Goal: Task Accomplishment & Management: Use online tool/utility

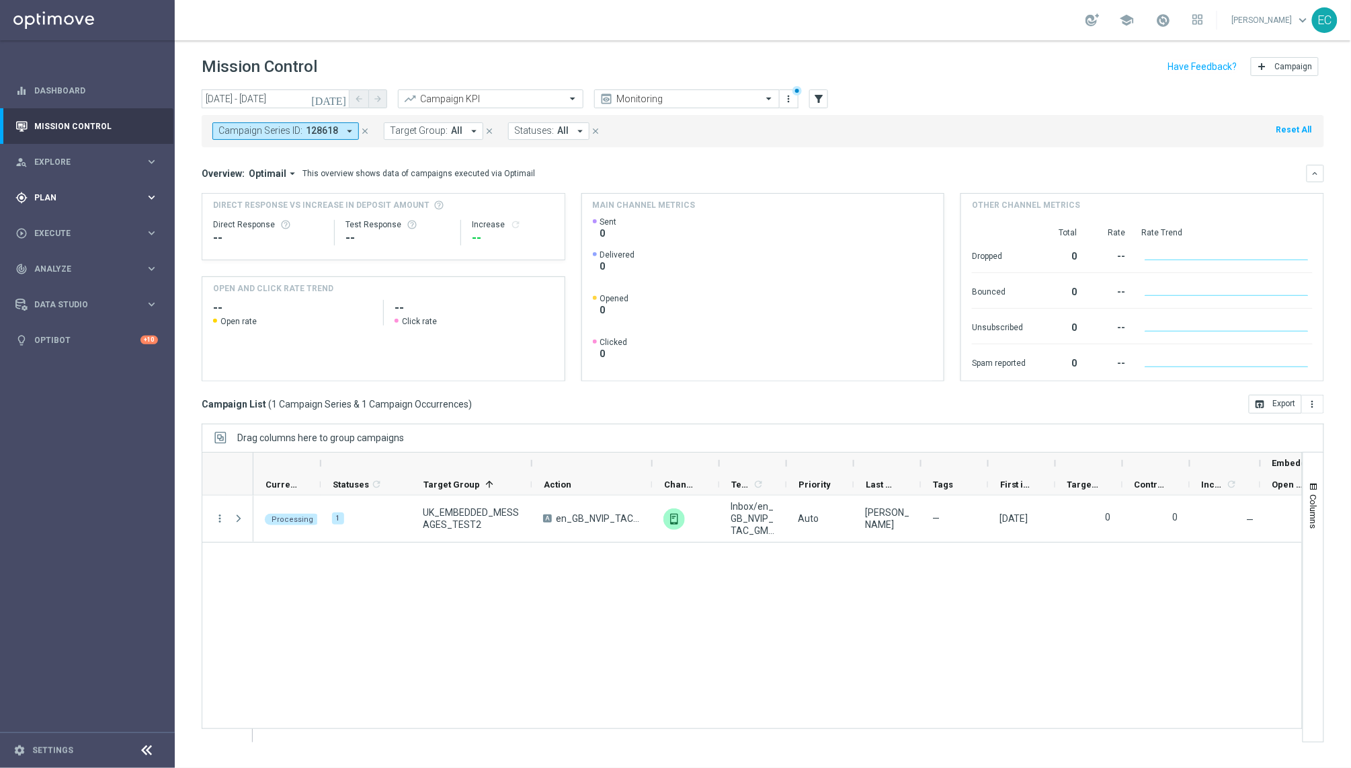
click at [113, 192] on div "gps_fixed Plan" at bounding box center [80, 198] width 130 height 12
click at [84, 220] on link "Target Groups" at bounding box center [87, 225] width 105 height 11
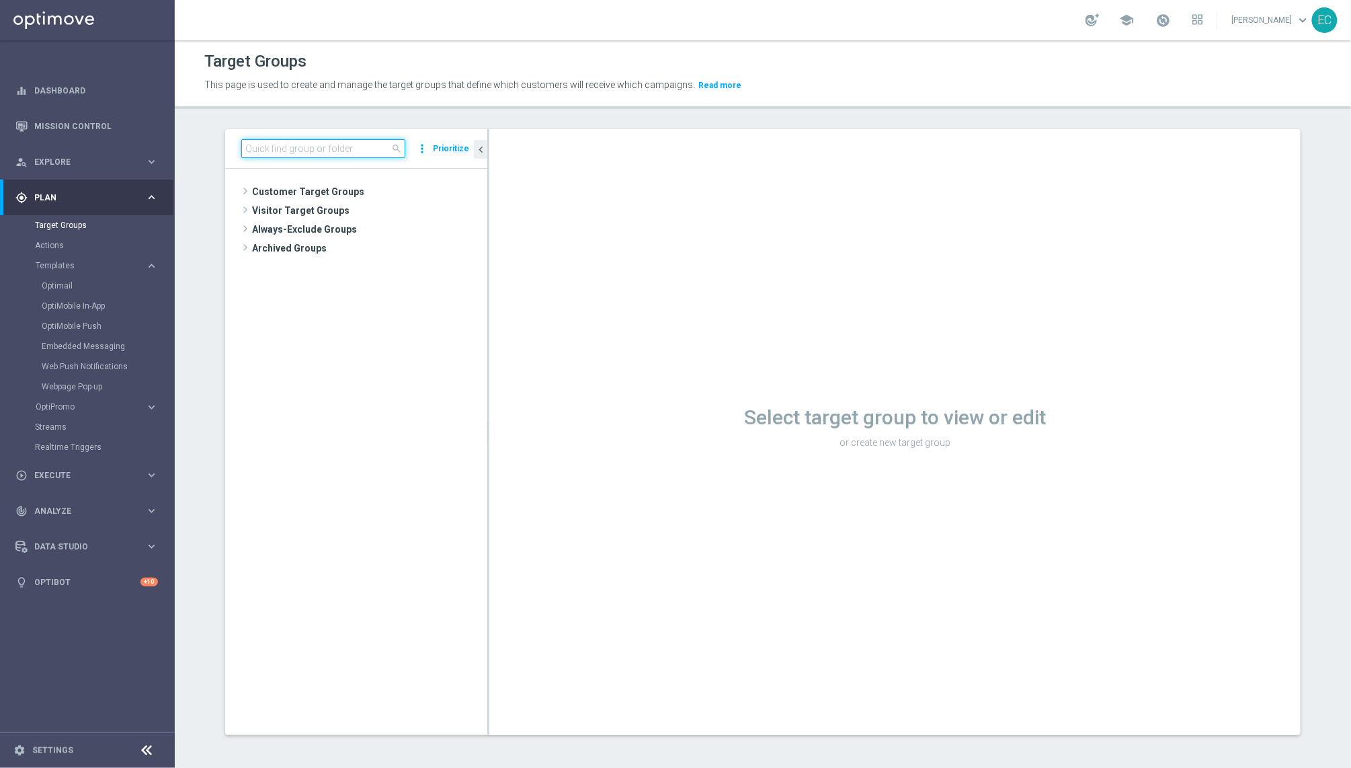
click at [296, 157] on input at bounding box center [323, 148] width 164 height 19
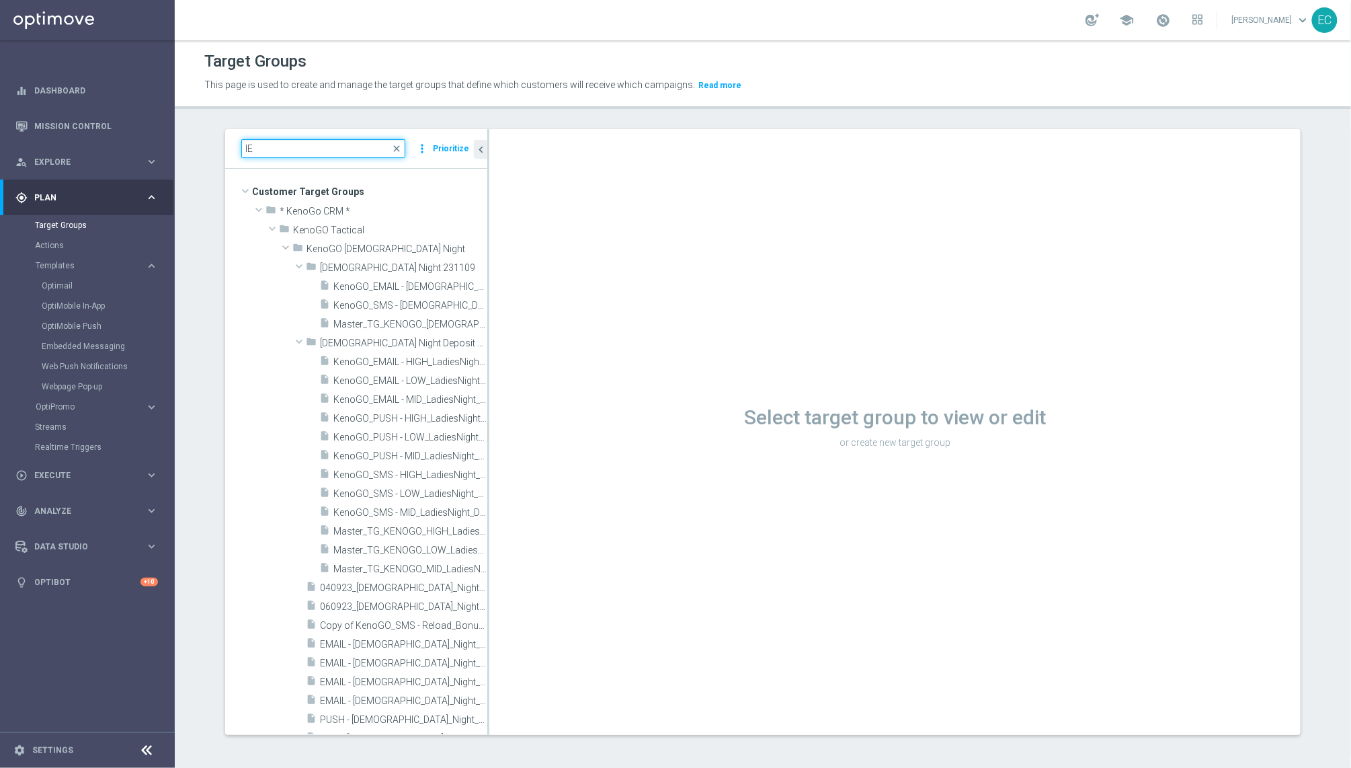
click at [325, 143] on input "IE" at bounding box center [323, 148] width 164 height 19
type input "IE_EMB"
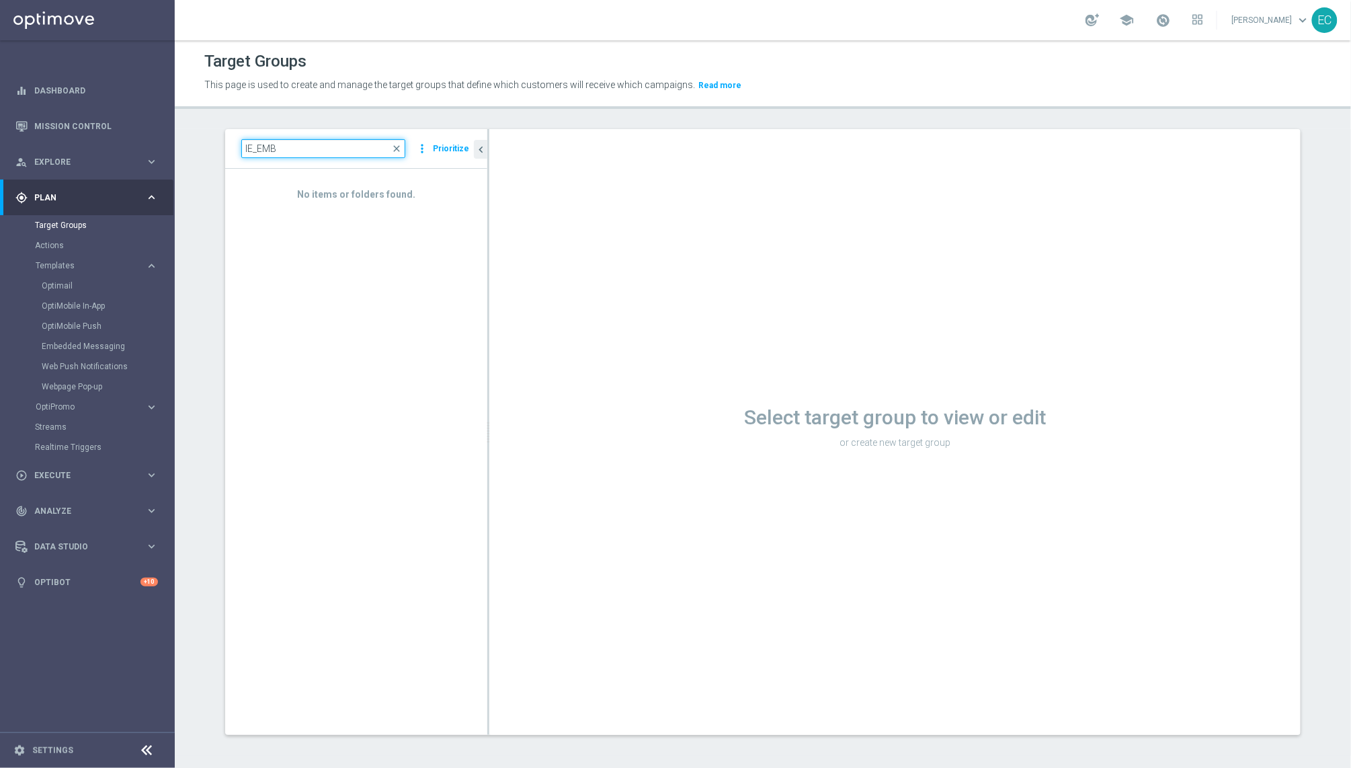
click at [290, 151] on input "IE_EMB" at bounding box center [323, 148] width 164 height 19
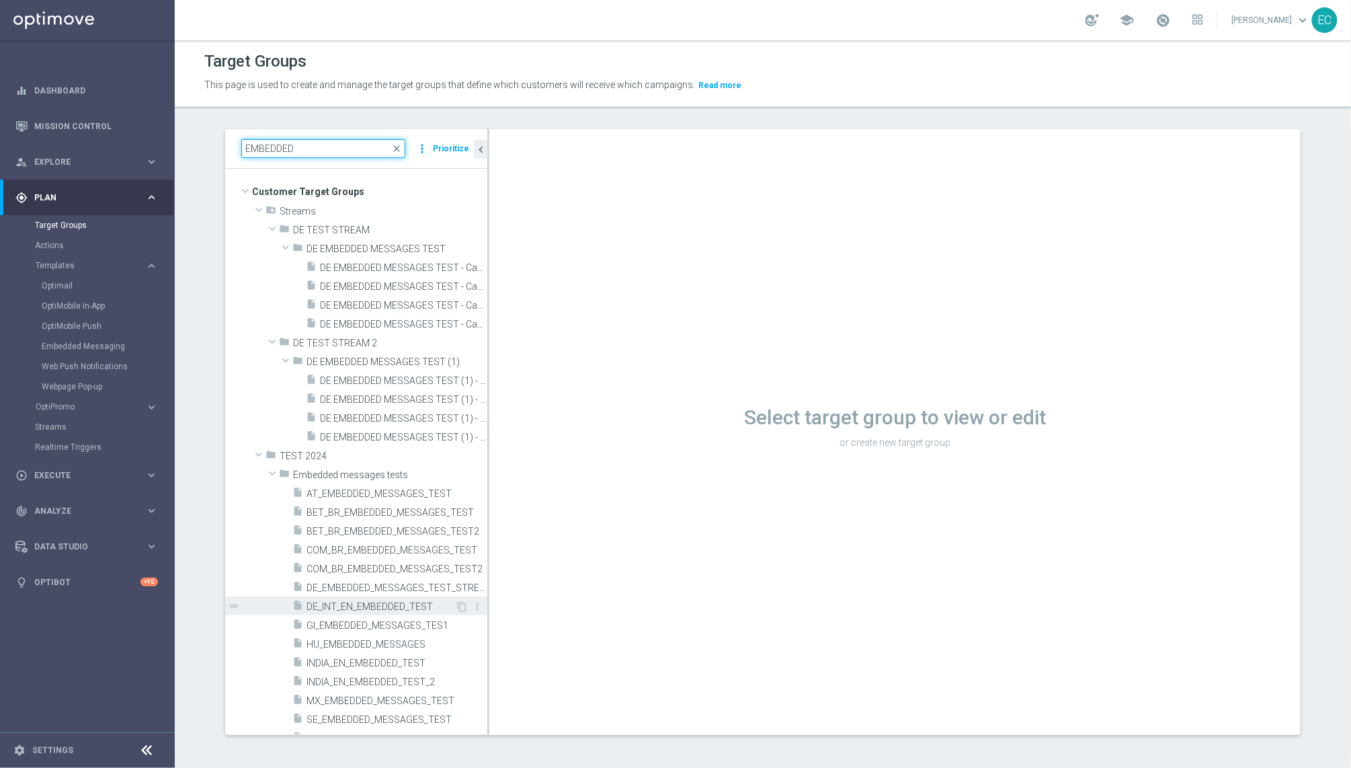
scroll to position [54, 0]
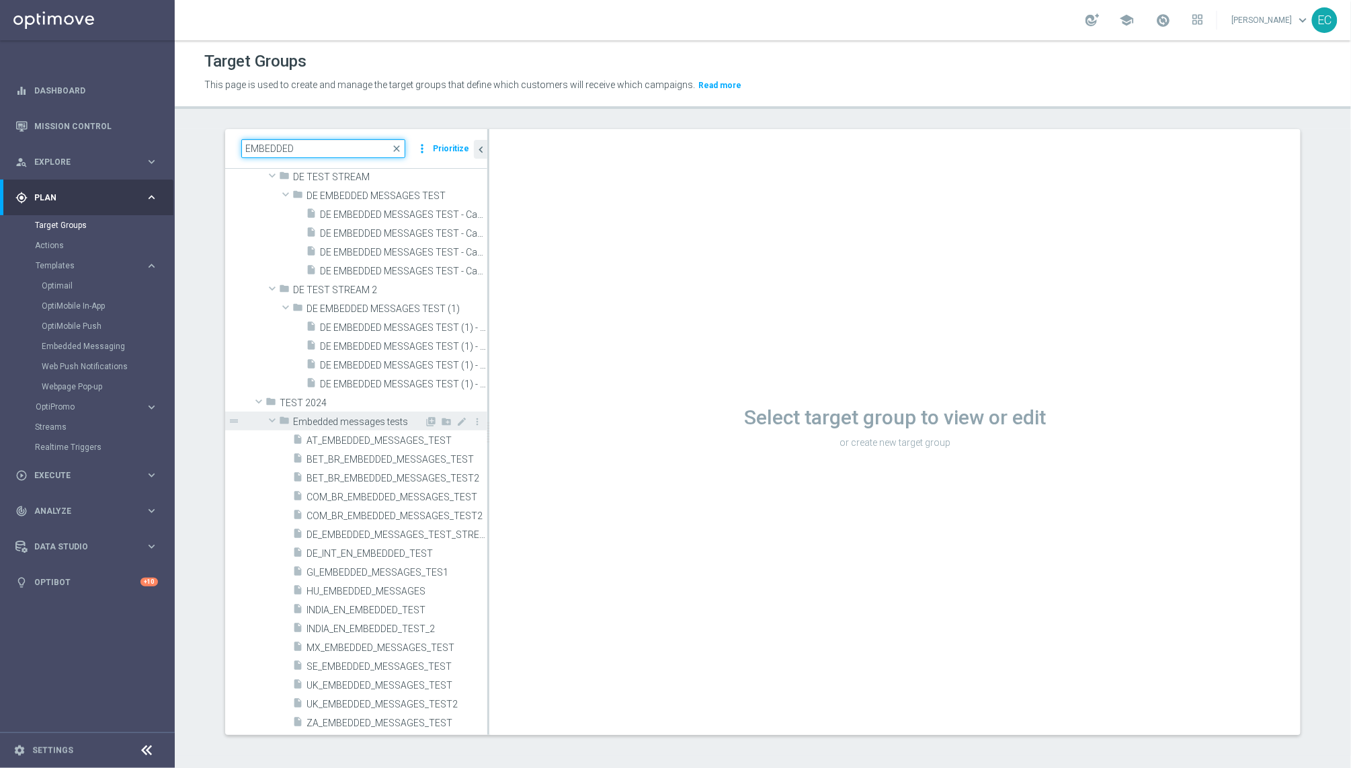
type input "EMBEDDED"
click at [389, 420] on span "Embedded messages tests" at bounding box center [358, 421] width 131 height 11
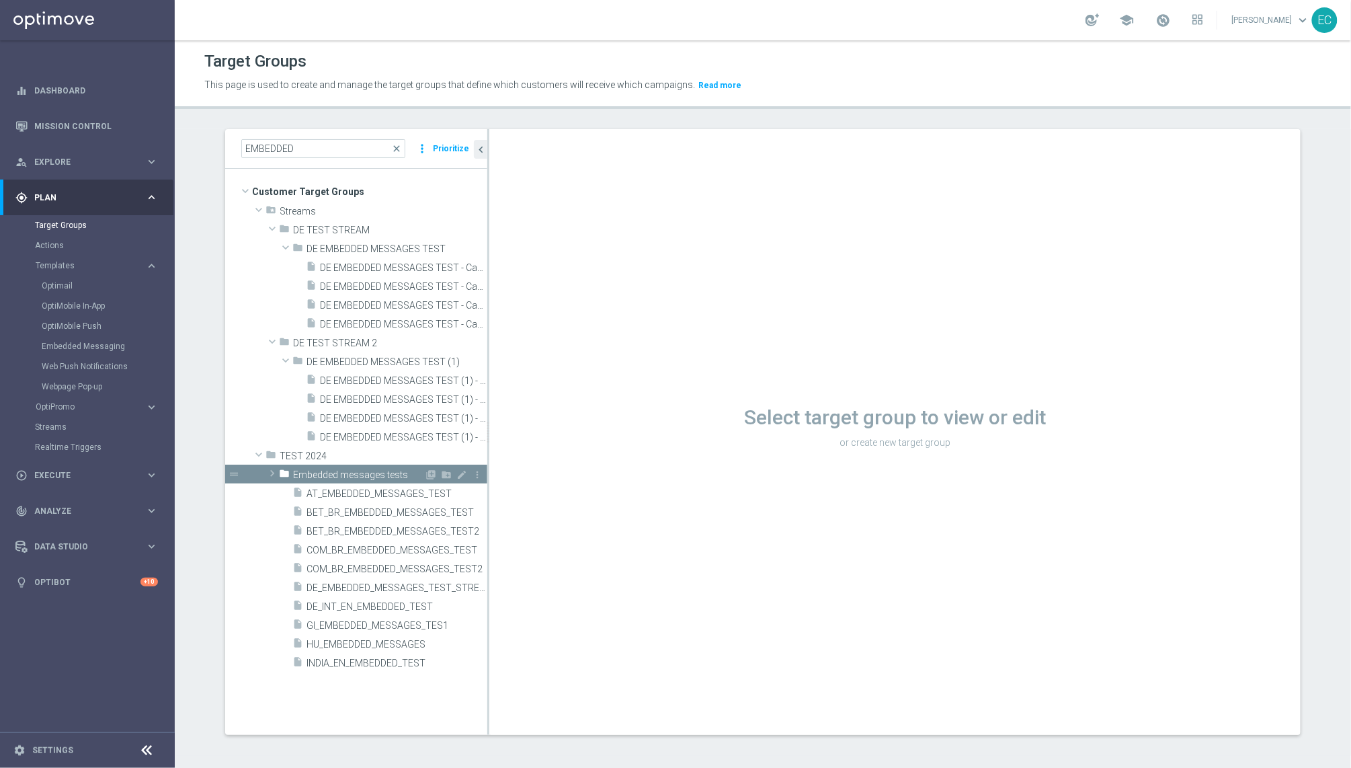
scroll to position [0, 0]
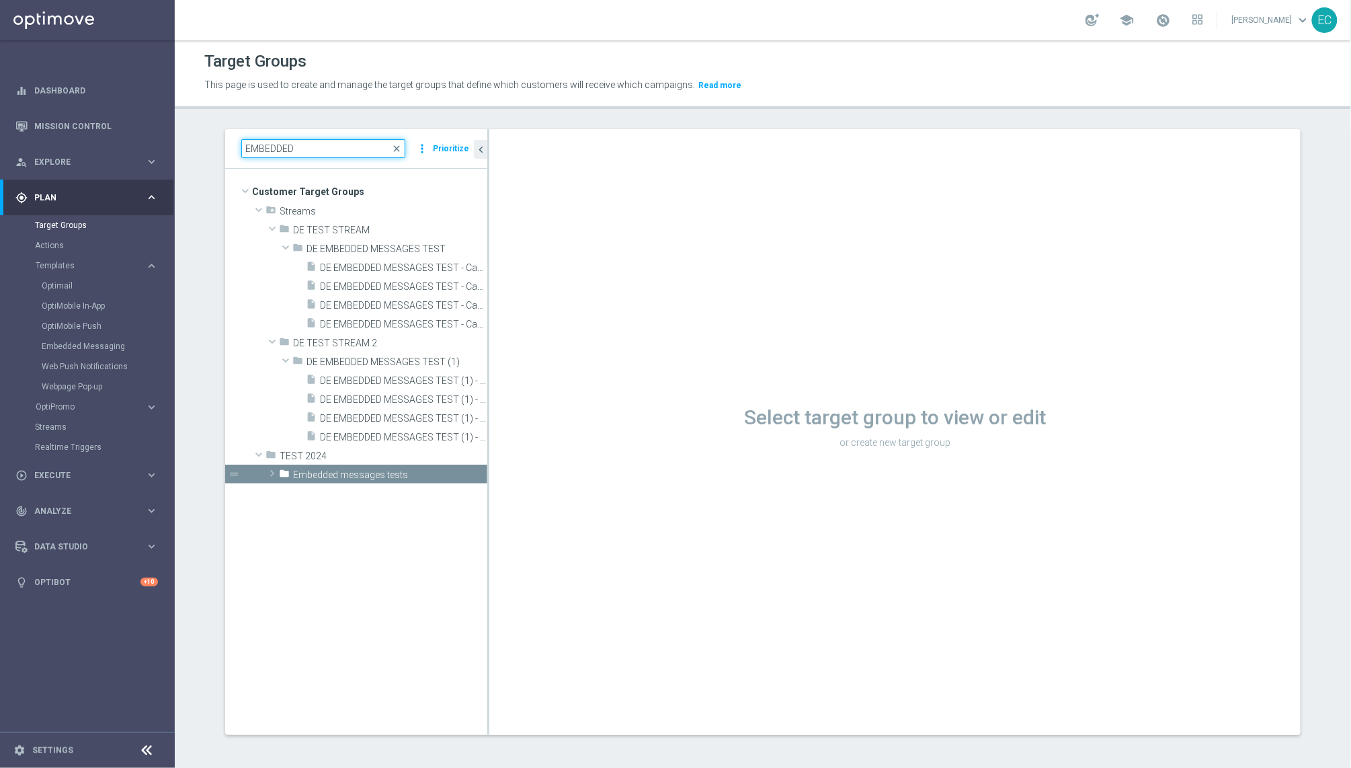
click at [387, 146] on input "EMBEDDED" at bounding box center [323, 148] width 164 height 19
click at [397, 149] on span "close" at bounding box center [396, 148] width 11 height 11
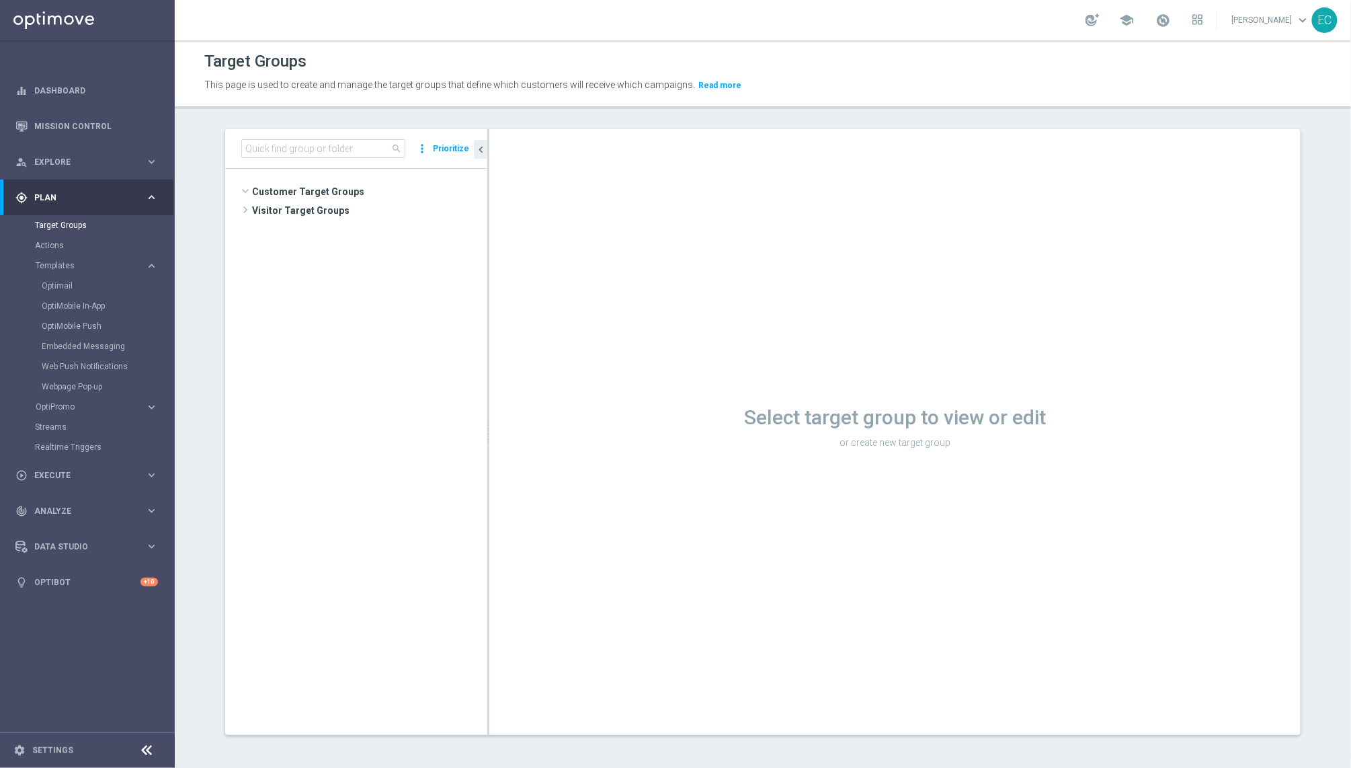
scroll to position [141538, 0]
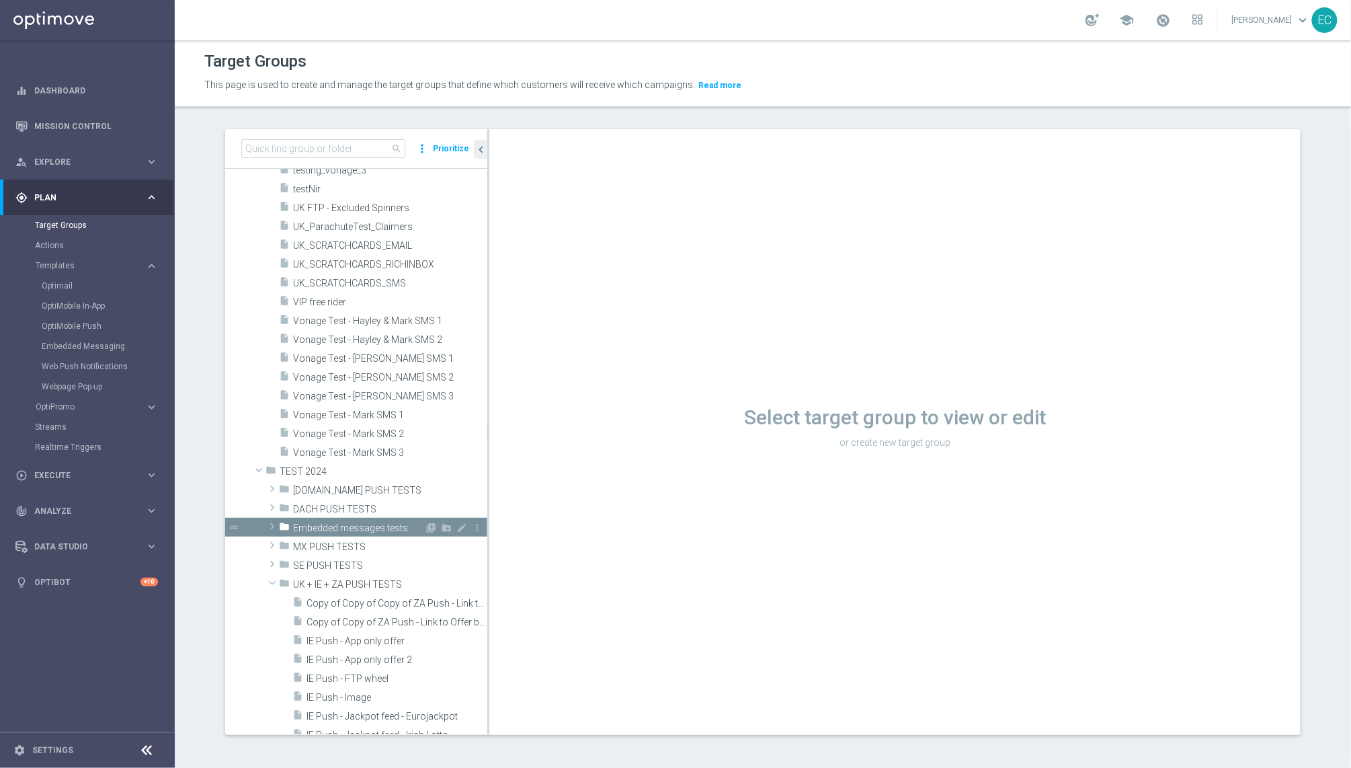
click at [267, 525] on span at bounding box center [272, 526] width 13 height 16
click at [426, 528] on icon "library_add" at bounding box center [431, 527] width 11 height 11
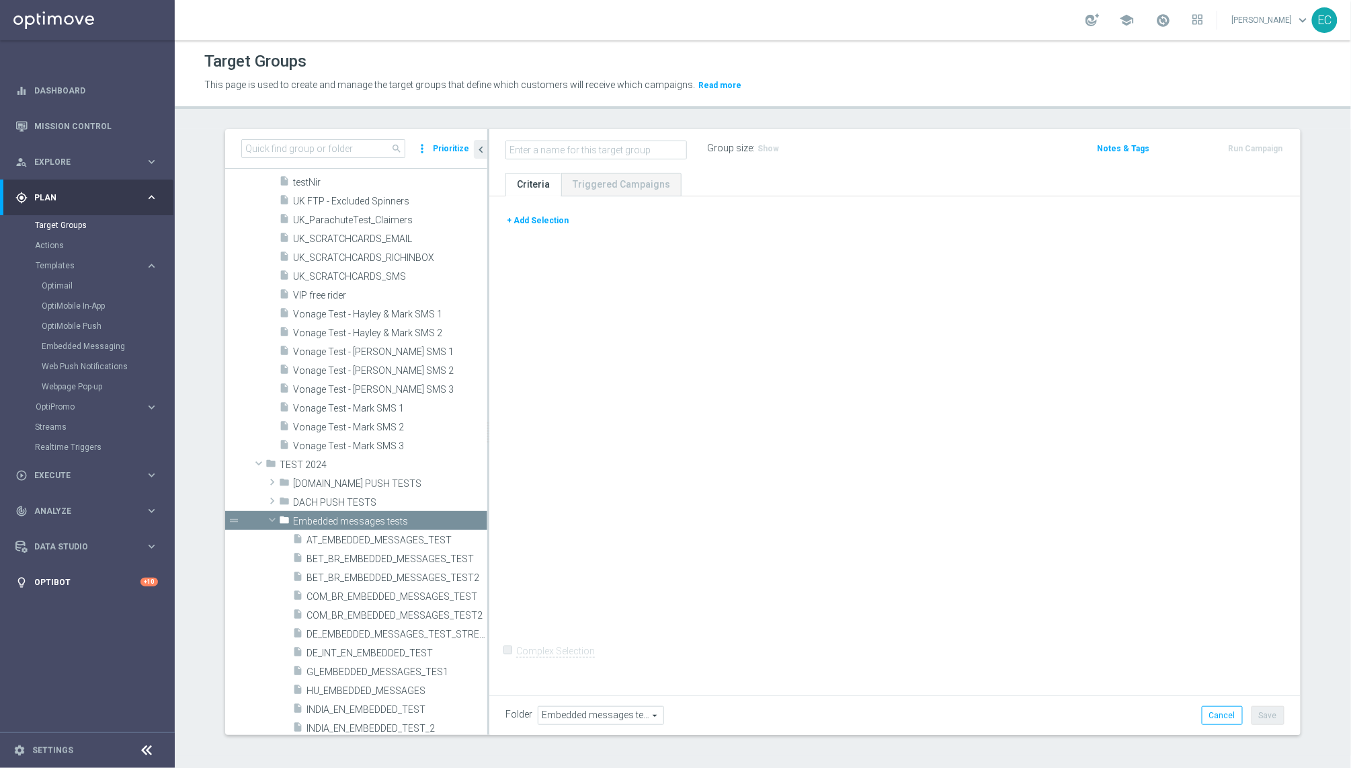
scroll to position [141637, 0]
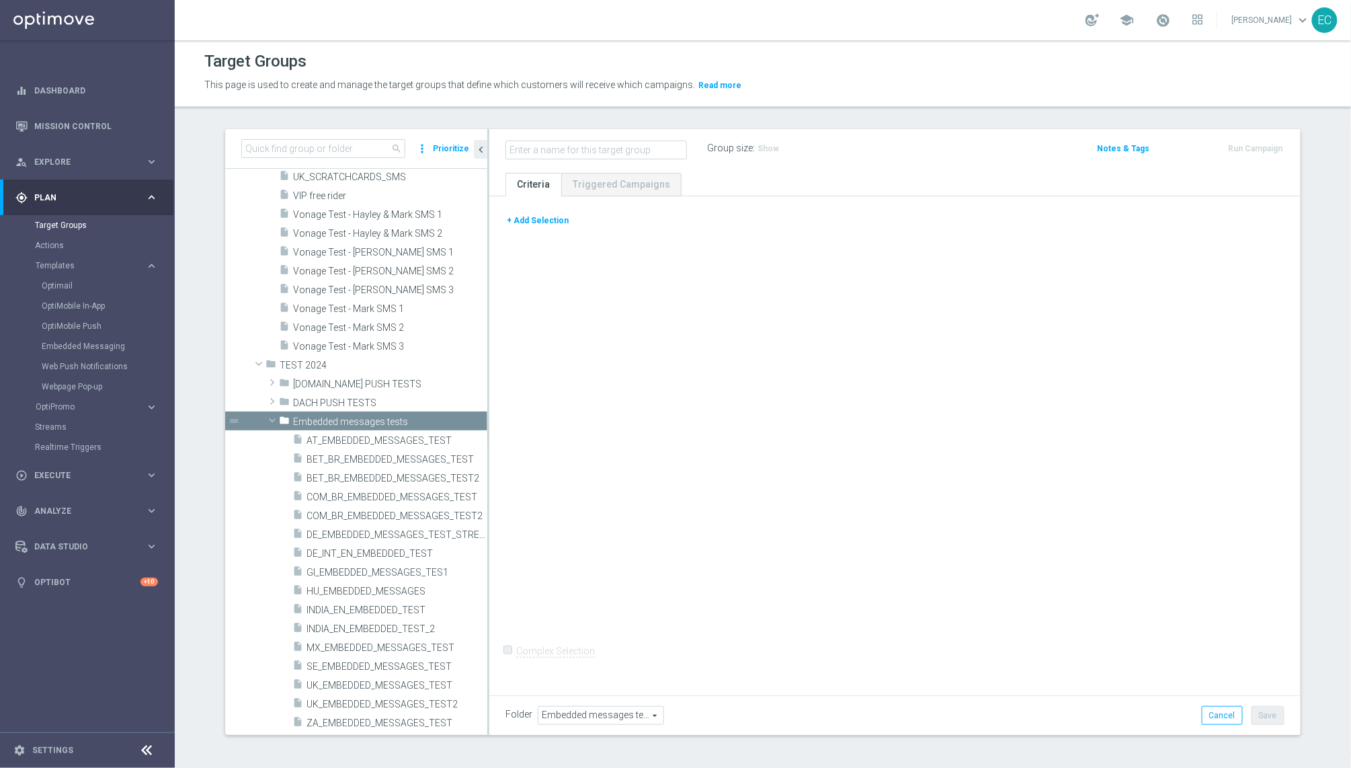
click at [347, 705] on span "UK_EMBEDDED_MESSAGES_TEST2" at bounding box center [397, 704] width 181 height 11
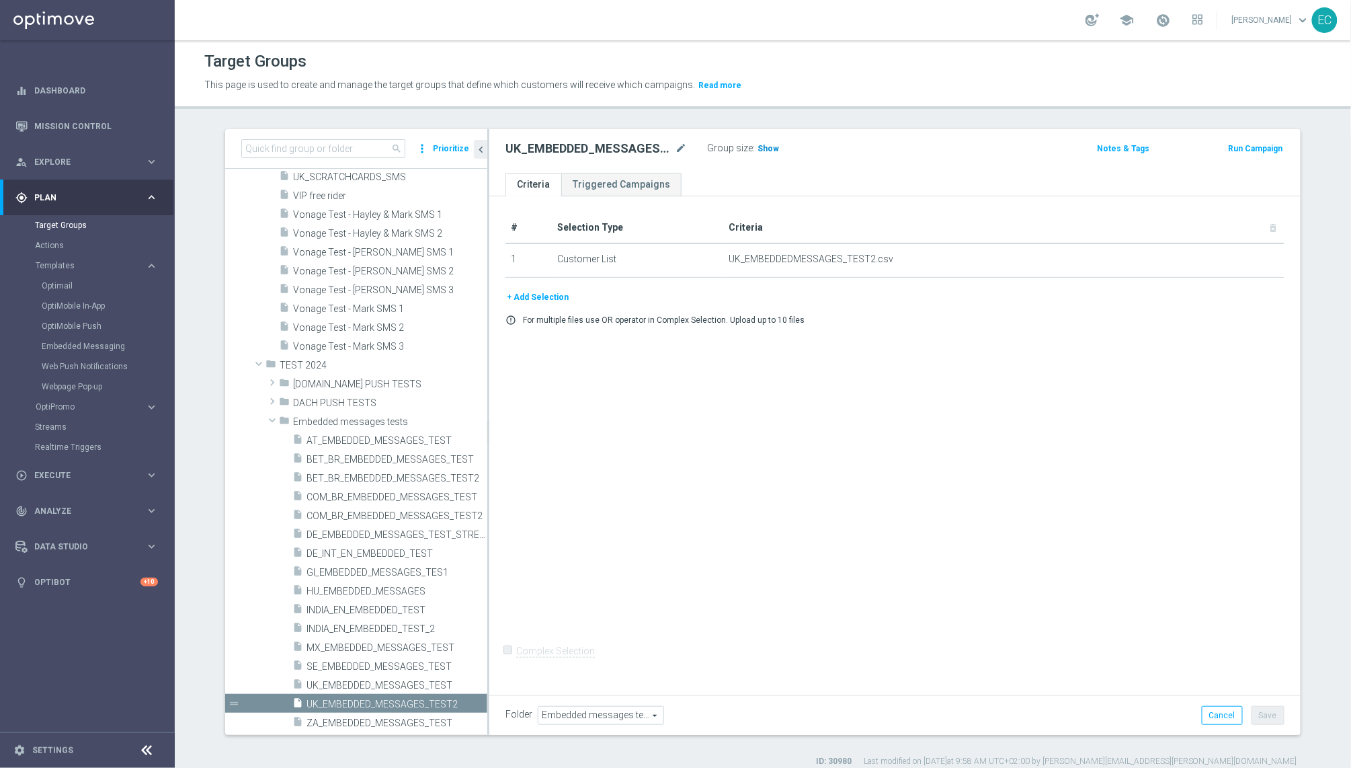
click at [758, 153] on span "Show" at bounding box center [769, 148] width 22 height 9
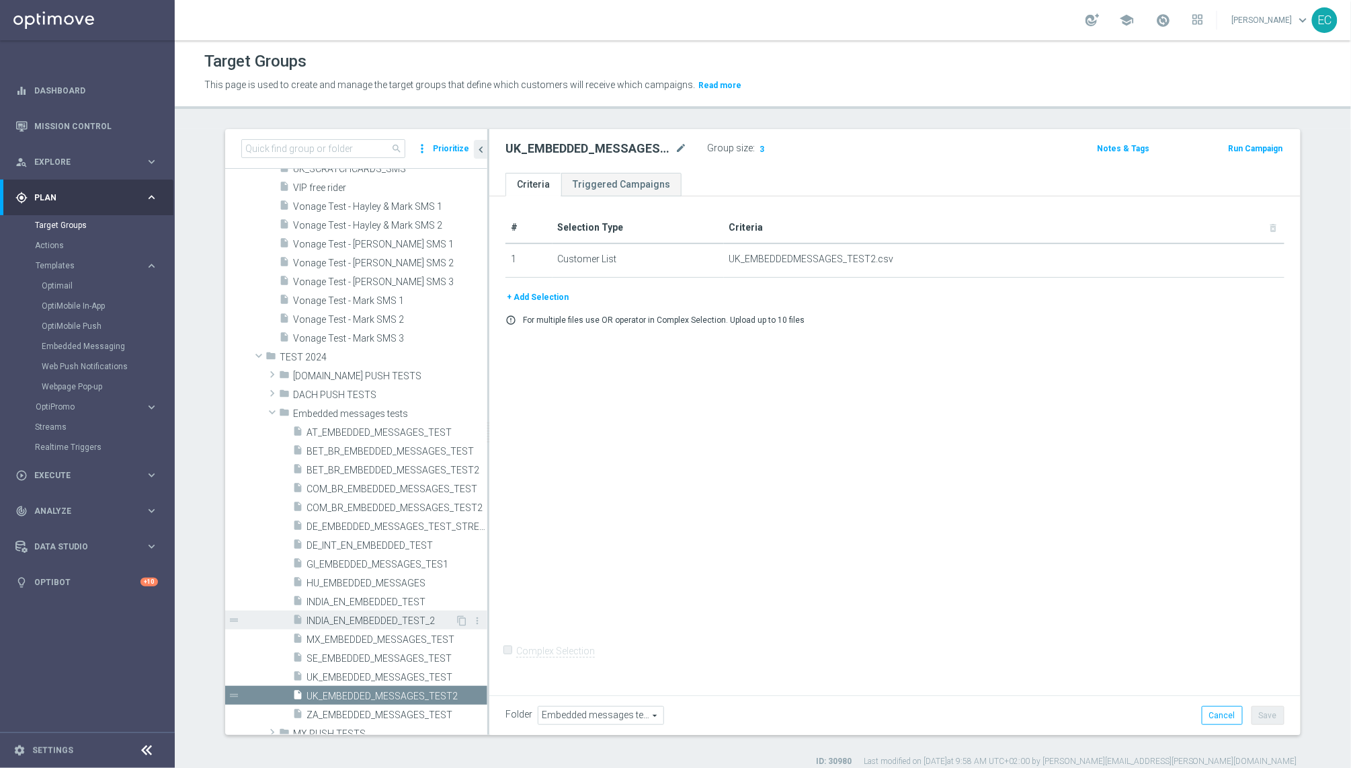
scroll to position [141690, 0]
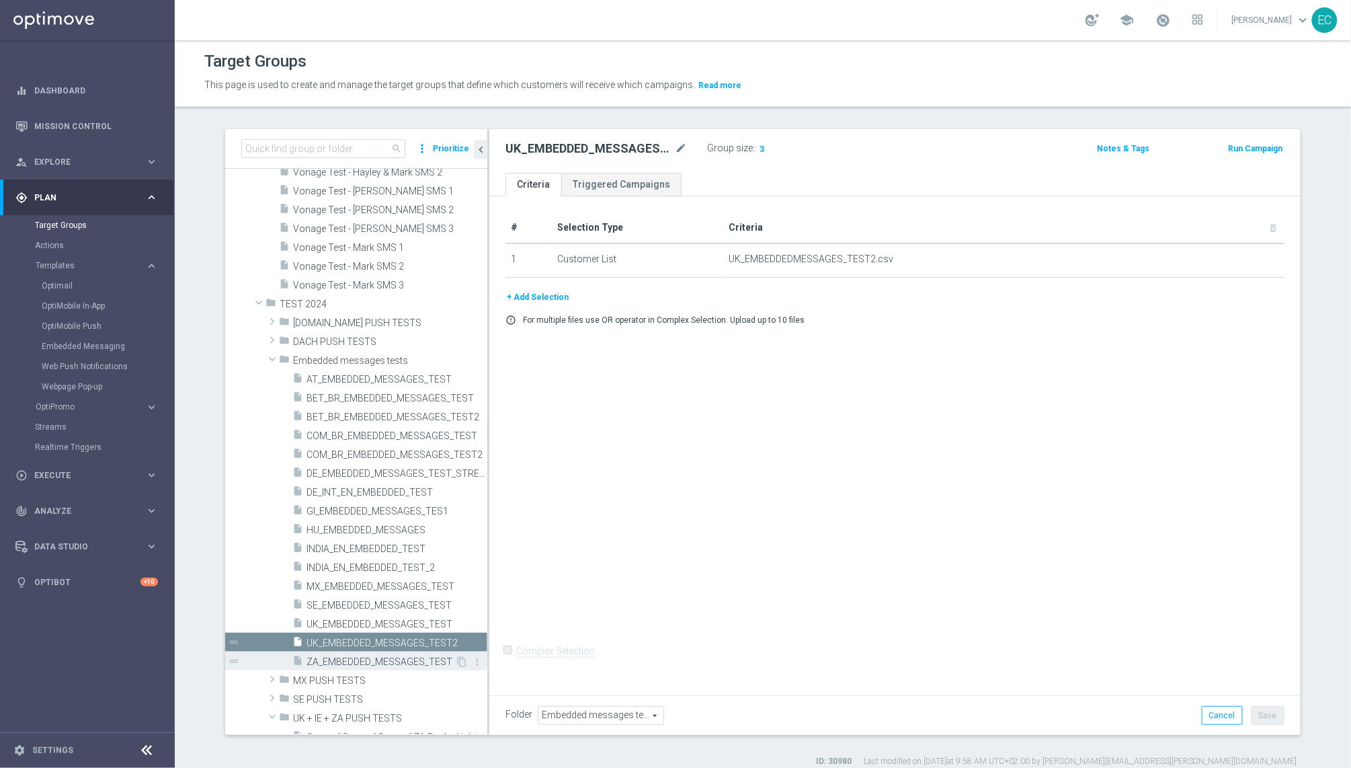
click at [350, 657] on span "ZA_EMBEDDED_MESSAGES_TEST" at bounding box center [381, 661] width 149 height 11
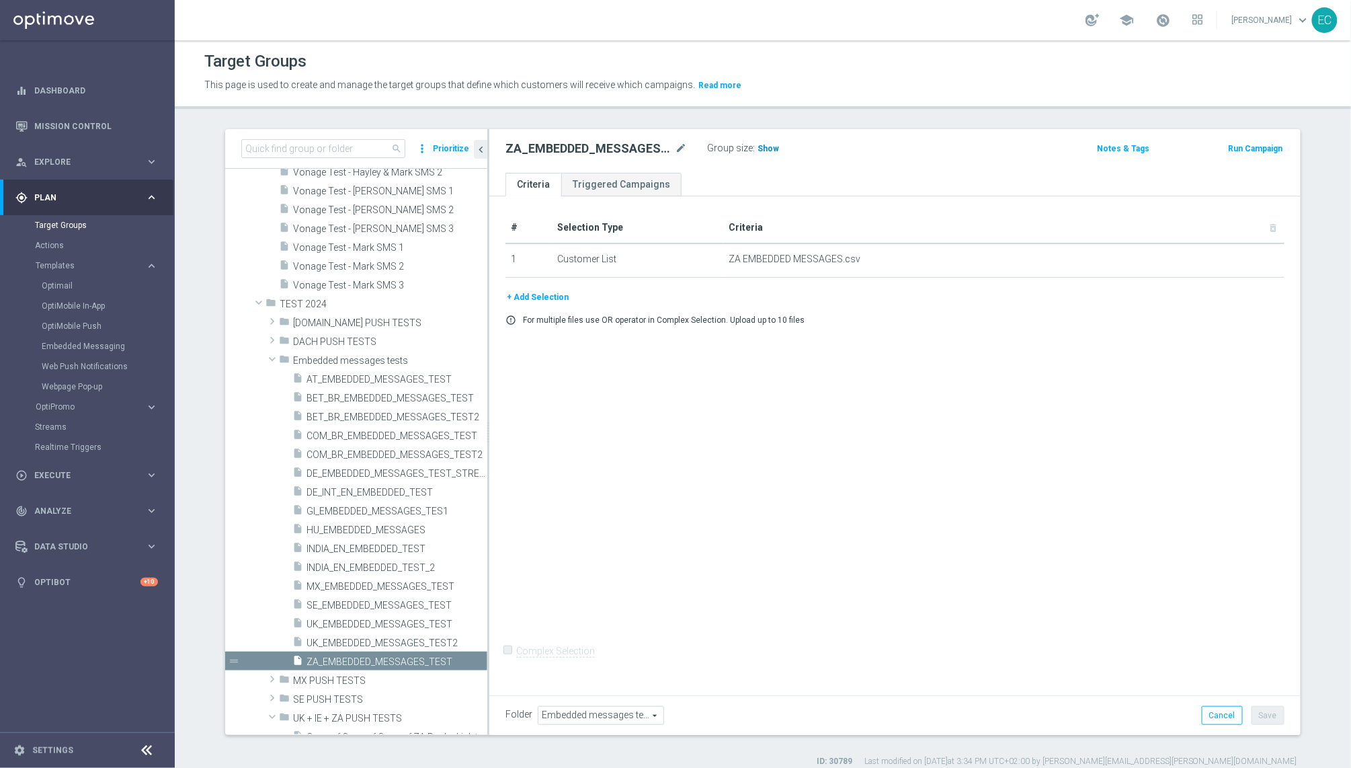
click at [760, 151] on span "Show" at bounding box center [769, 148] width 22 height 9
click at [1238, 145] on button "Run Campaign" at bounding box center [1256, 148] width 57 height 15
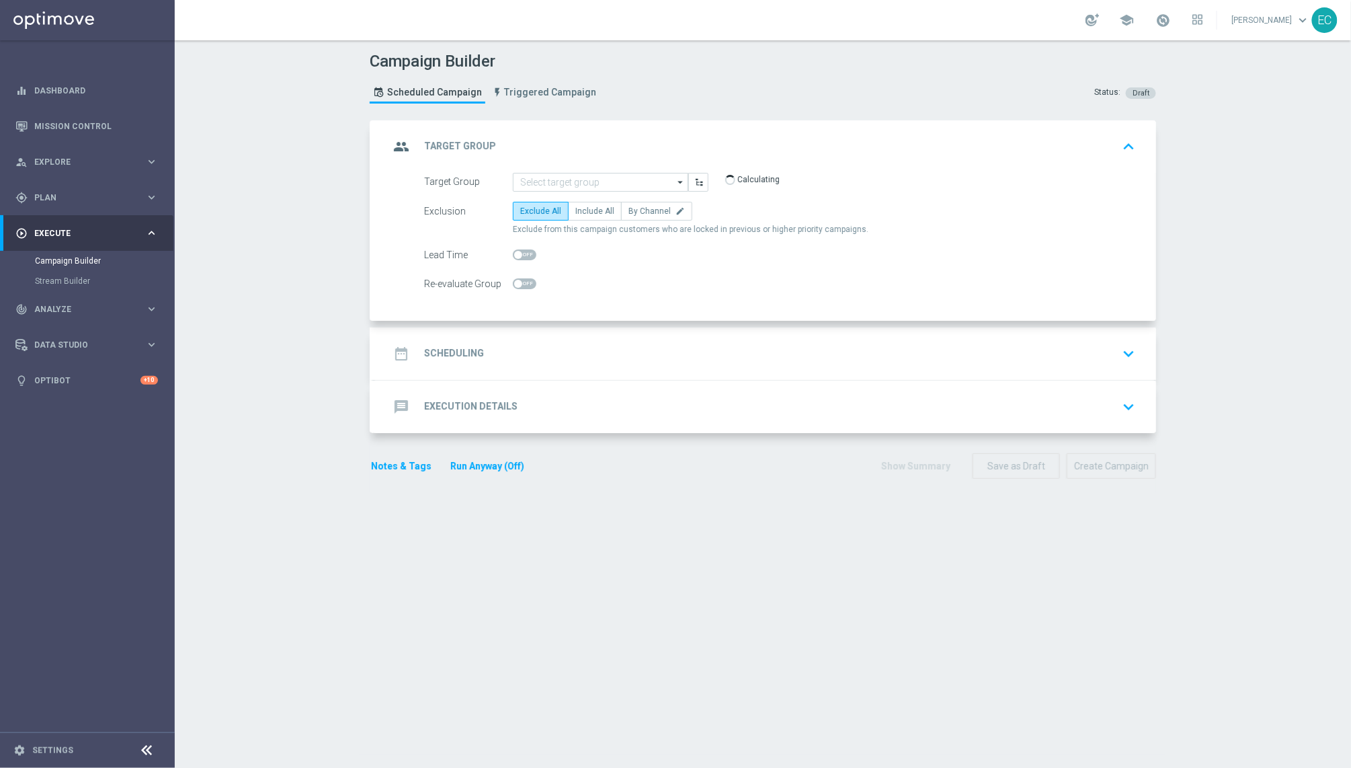
type input "ZA_EMBEDDED_MESSAGES_TEST"
click at [588, 212] on span "Include All" at bounding box center [595, 210] width 39 height 9
click at [584, 212] on input "Include All" at bounding box center [580, 213] width 9 height 9
radio input "true"
click at [623, 352] on div "date_range Scheduling keyboard_arrow_down" at bounding box center [764, 353] width 751 height 26
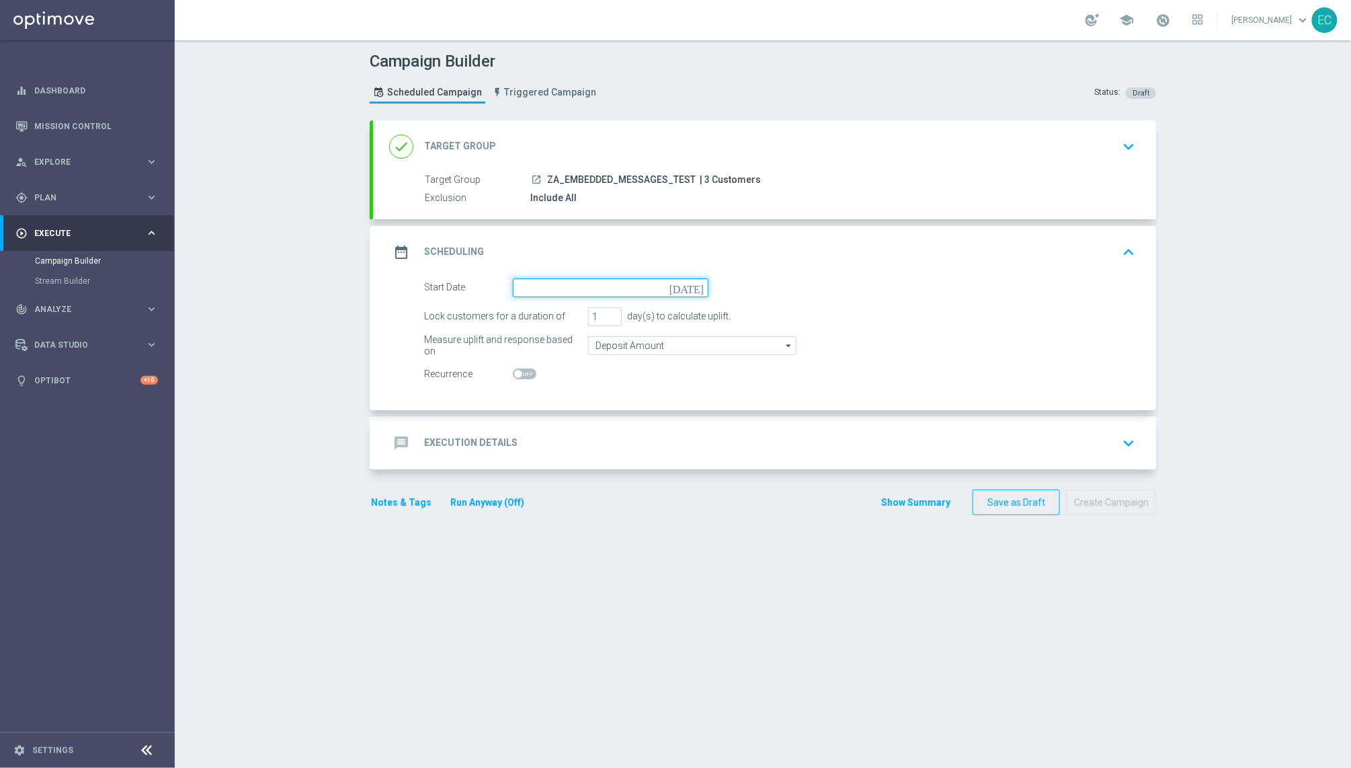
click at [646, 283] on input at bounding box center [611, 287] width 196 height 19
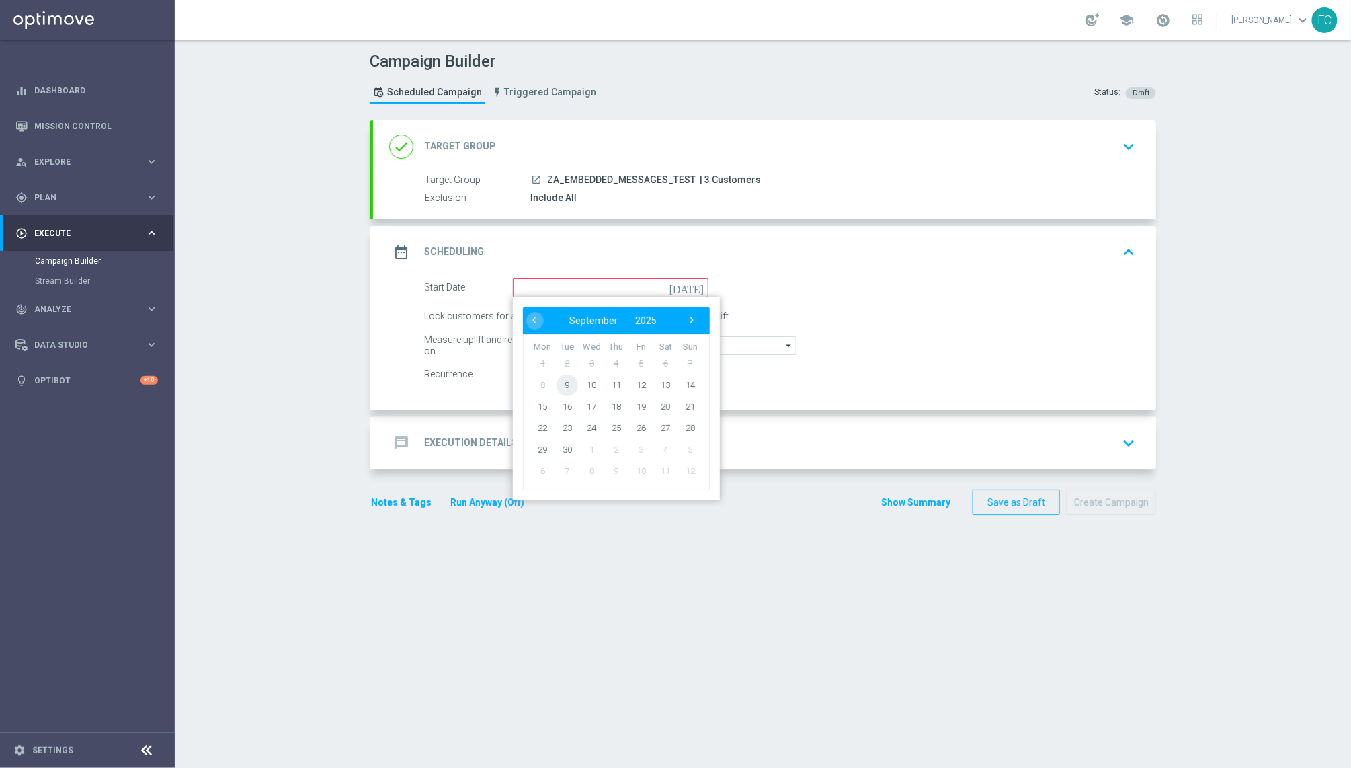
click at [565, 392] on span "9" at bounding box center [568, 385] width 22 height 22
type input "09 Sep 2025"
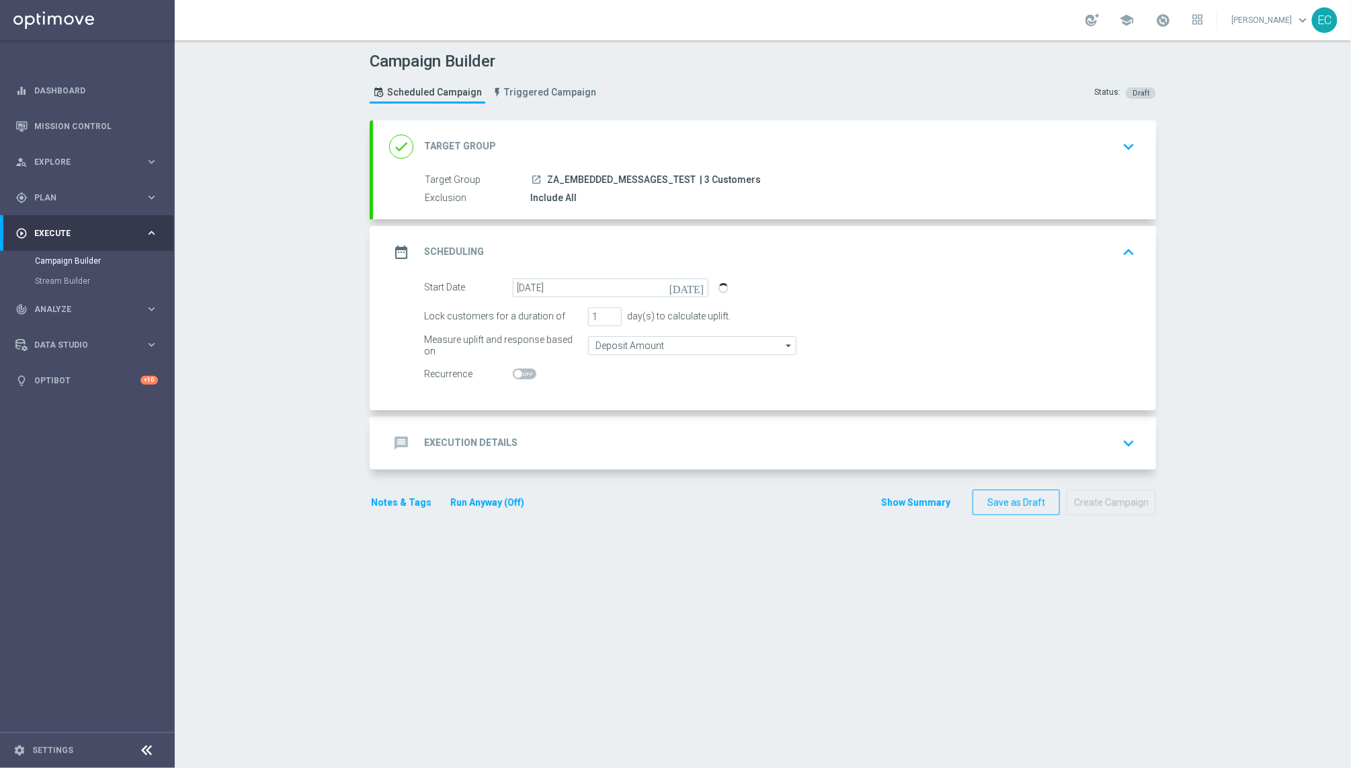
click at [565, 432] on div "message Execution Details keyboard_arrow_down" at bounding box center [764, 443] width 751 height 26
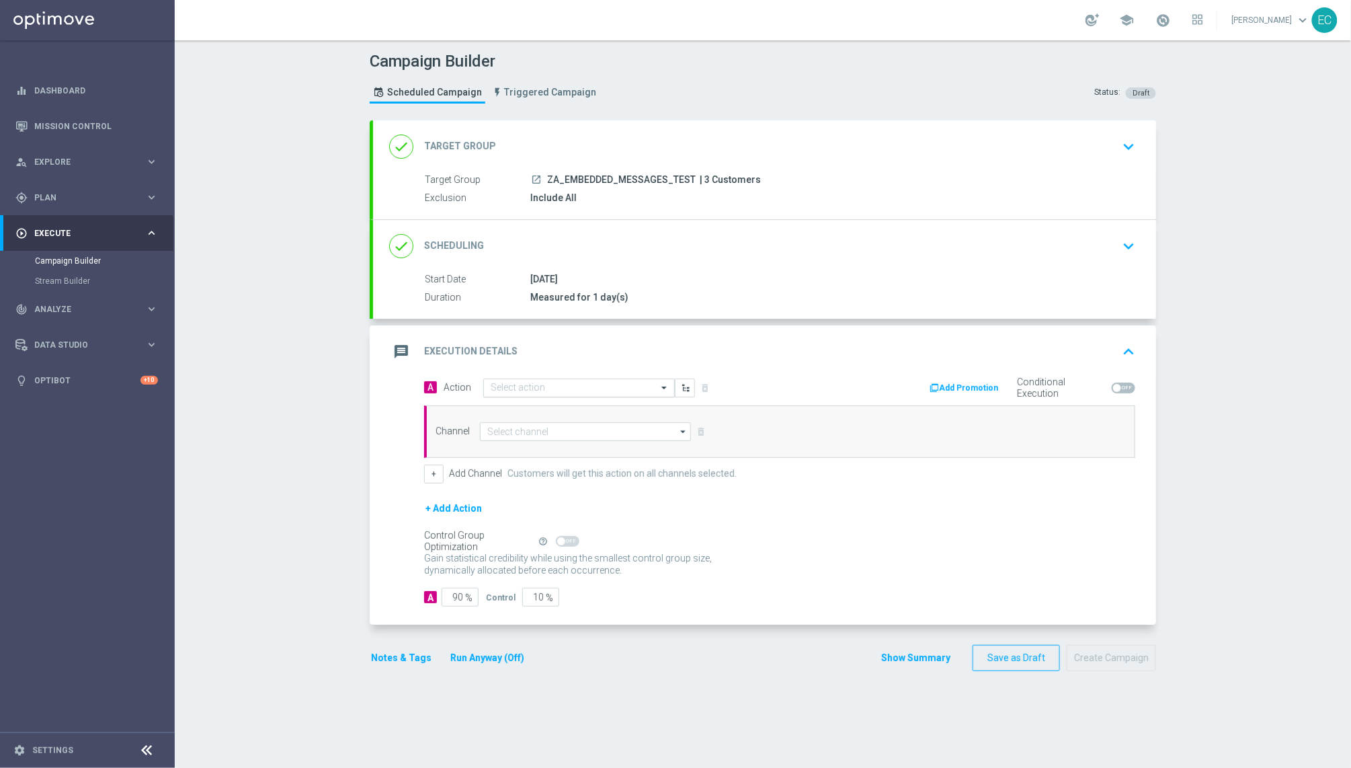
click at [586, 385] on input "text" at bounding box center [566, 388] width 150 height 11
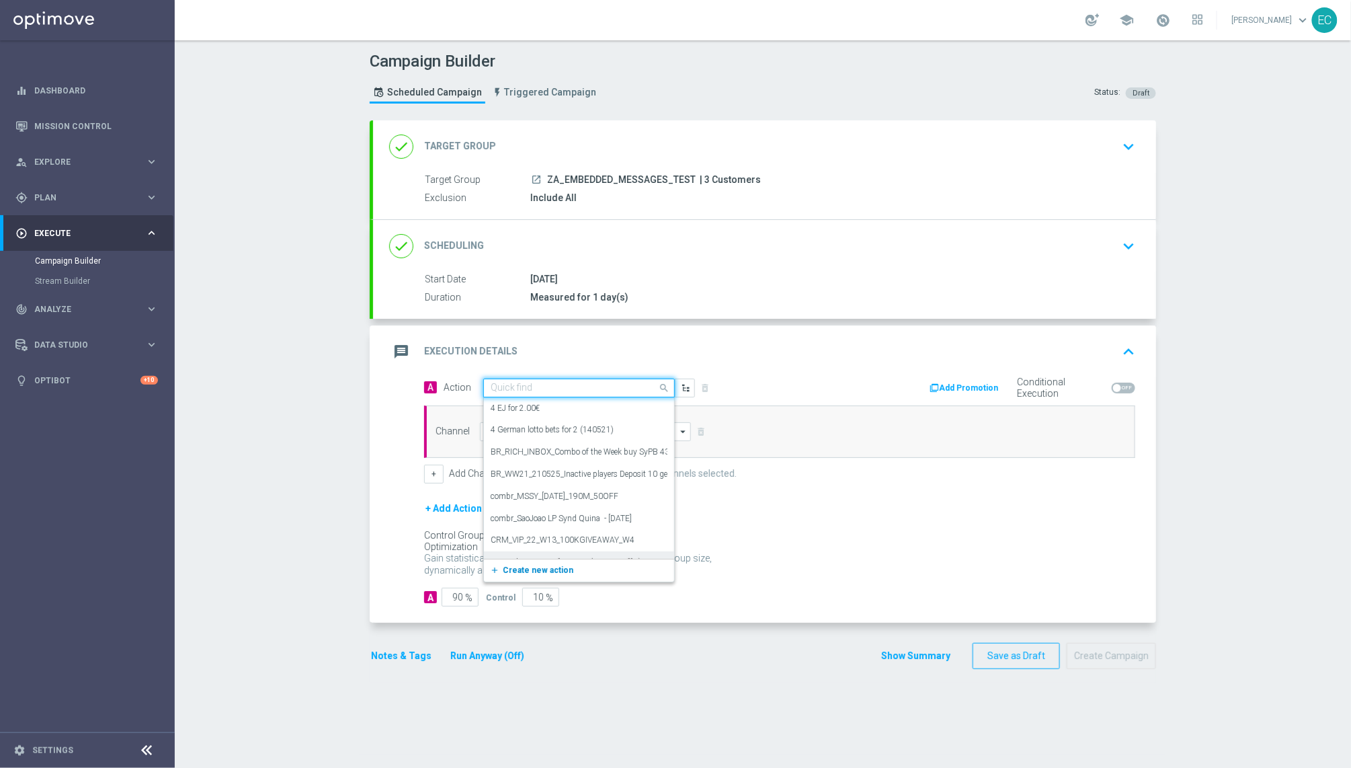
click at [543, 567] on span "Create new action" at bounding box center [538, 569] width 71 height 9
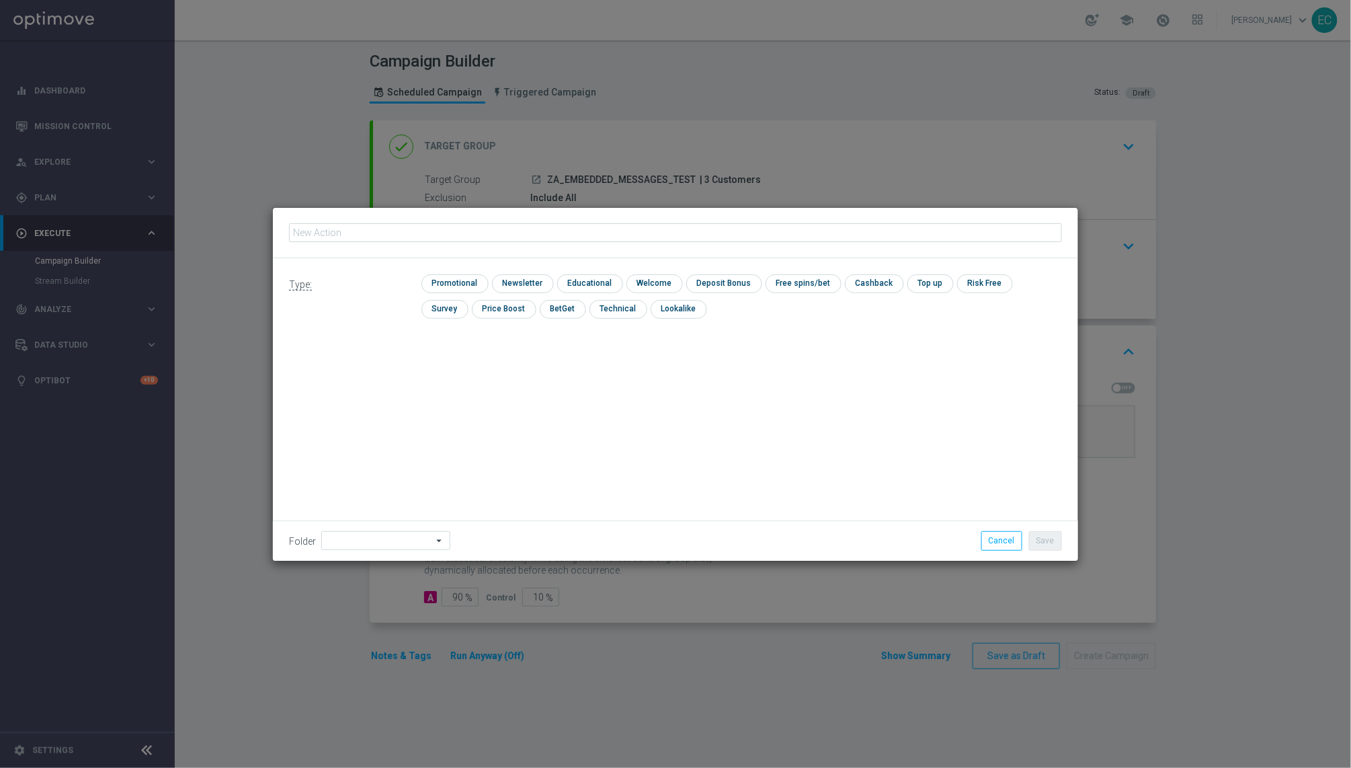
type input "MKTOPS Test ZA"
click at [452, 278] on input "checkbox" at bounding box center [454, 283] width 64 height 18
checkbox input "true"
click at [1039, 535] on button "Save" at bounding box center [1045, 540] width 33 height 19
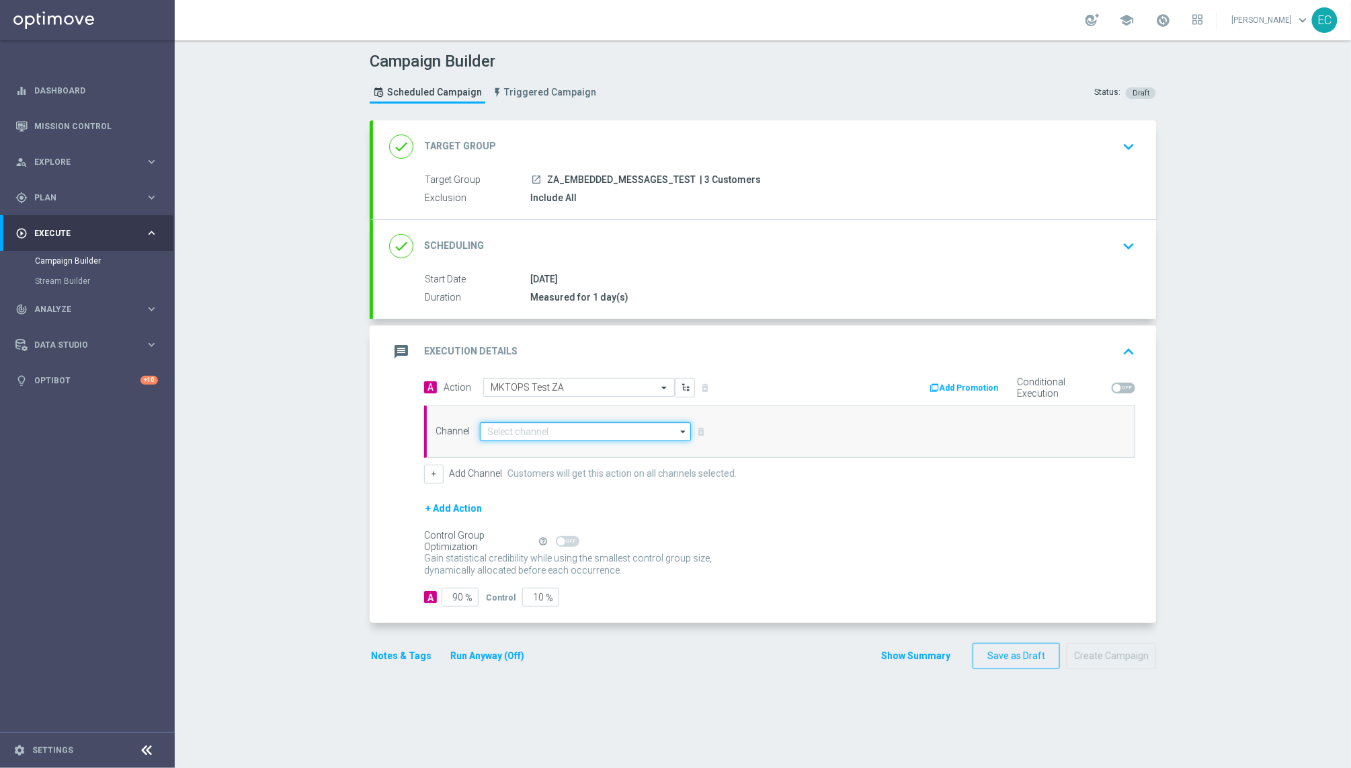
click at [571, 441] on input at bounding box center [585, 431] width 211 height 19
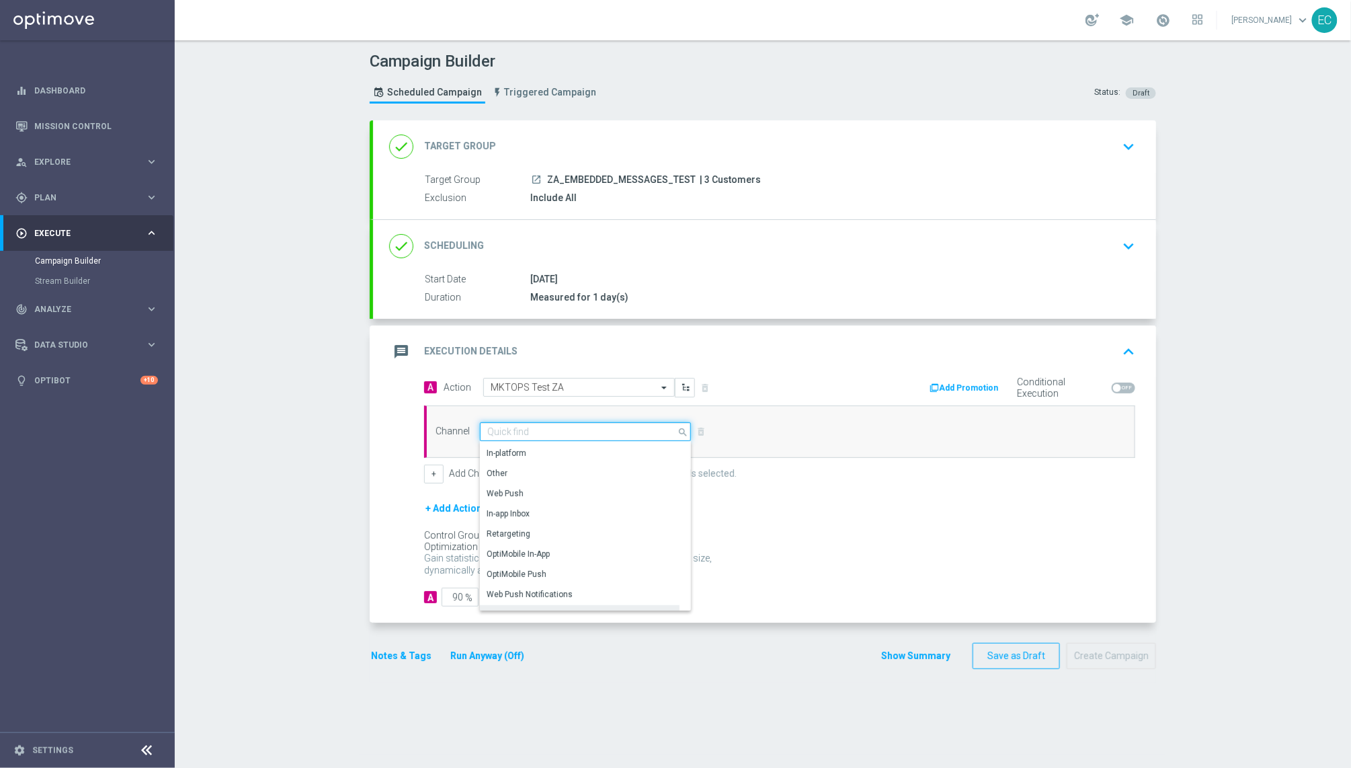
scroll to position [356, 0]
click at [574, 576] on div "Embedded Messaging" at bounding box center [580, 579] width 200 height 19
type input "Embedded Messaging"
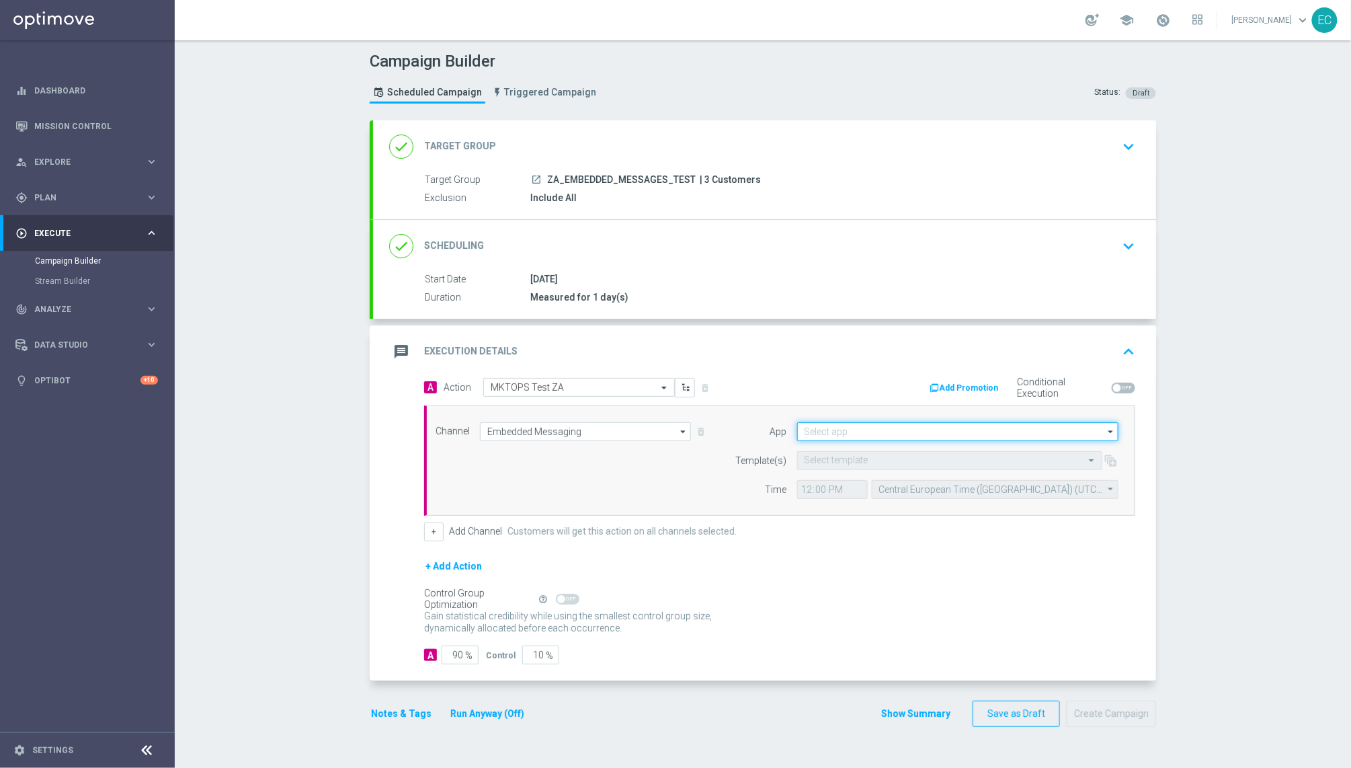
click at [896, 433] on input at bounding box center [957, 431] width 321 height 19
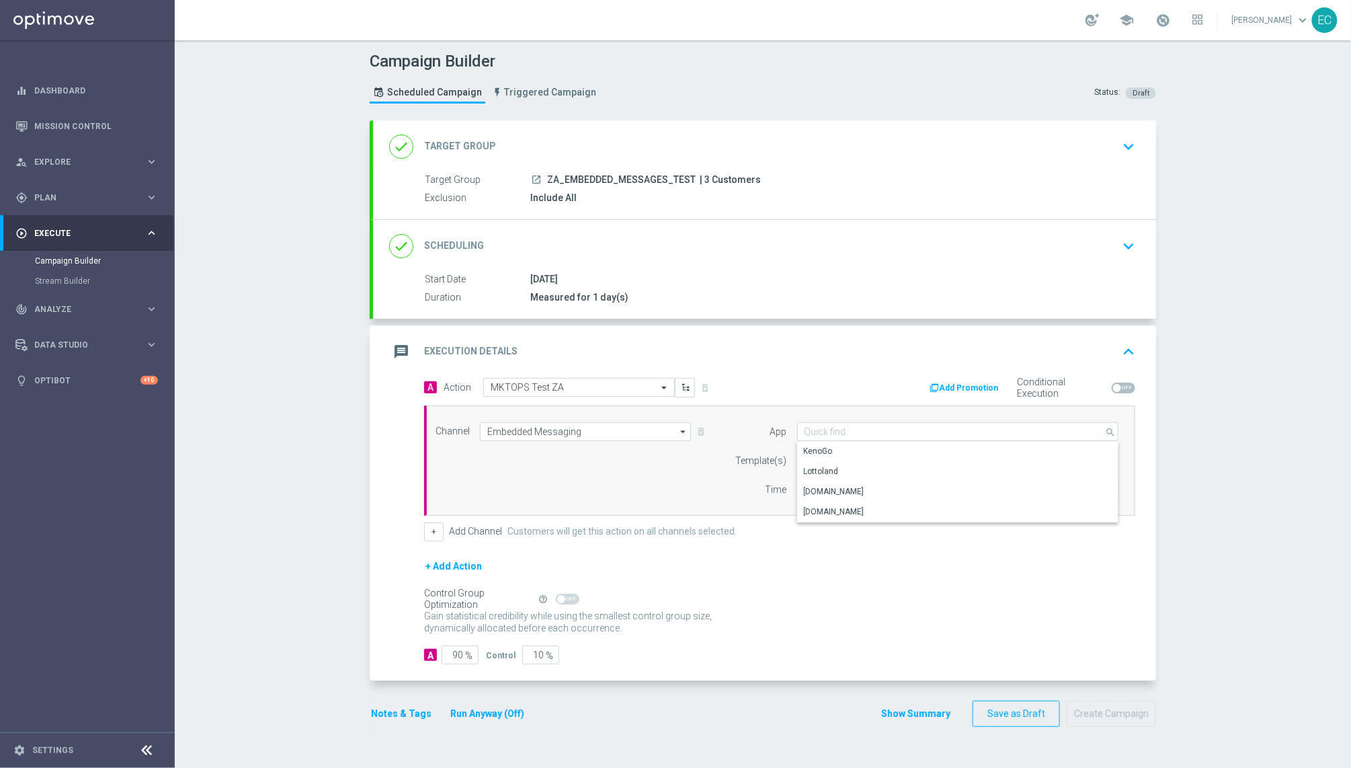
click at [875, 476] on div "Lottoland" at bounding box center [958, 471] width 322 height 19
type input "Lottoland"
click at [902, 469] on div "Select template" at bounding box center [949, 460] width 305 height 19
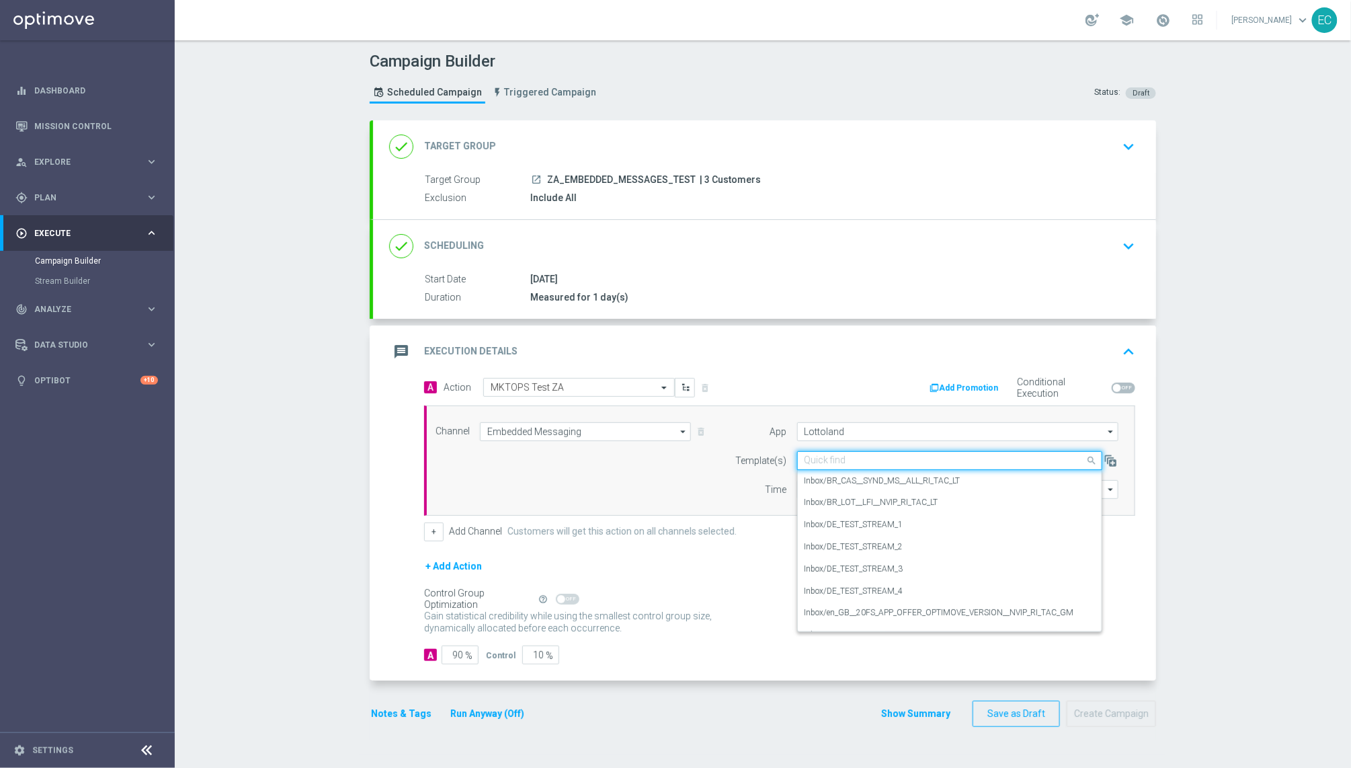
paste input "MKTOPS Test ZA"
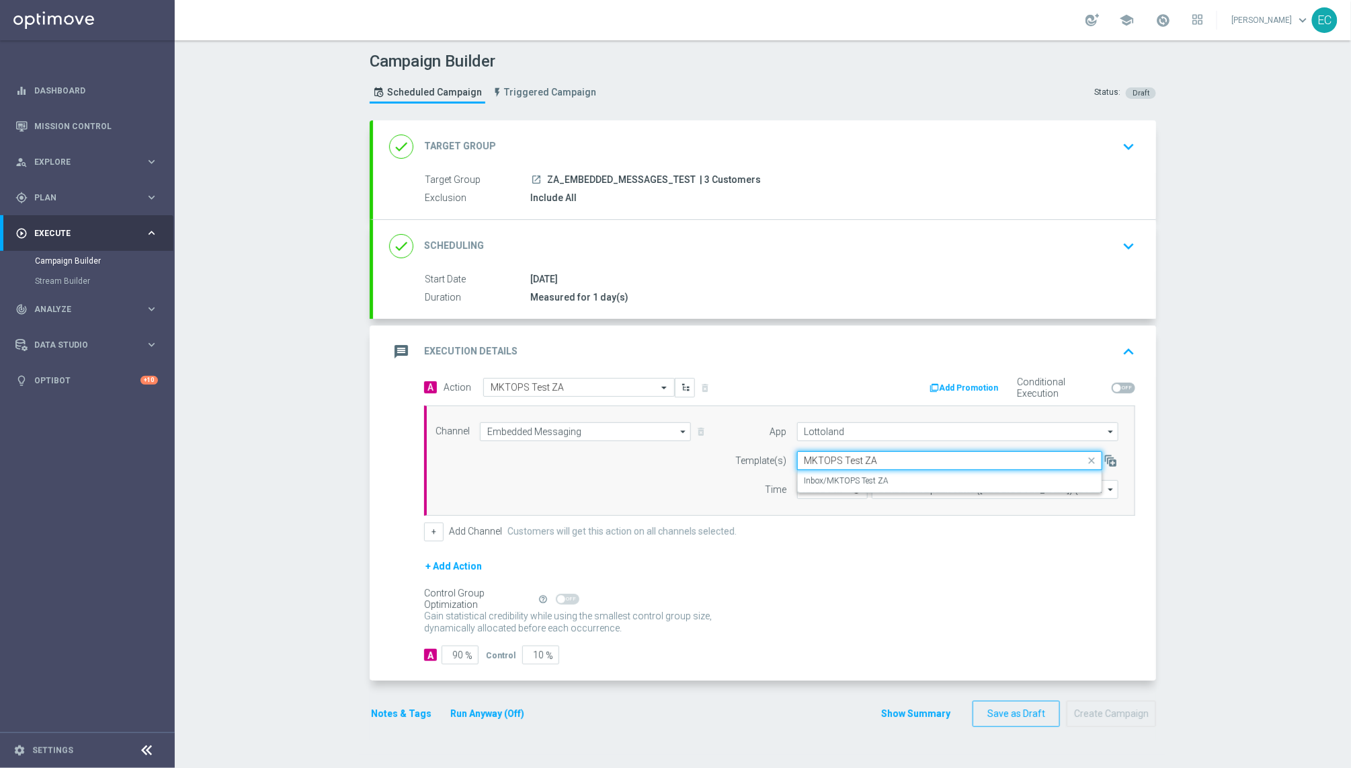
click at [869, 492] on div "Inbox/MKTOPS Test ZA" at bounding box center [950, 481] width 290 height 22
type input "MKTOPS Test ZA"
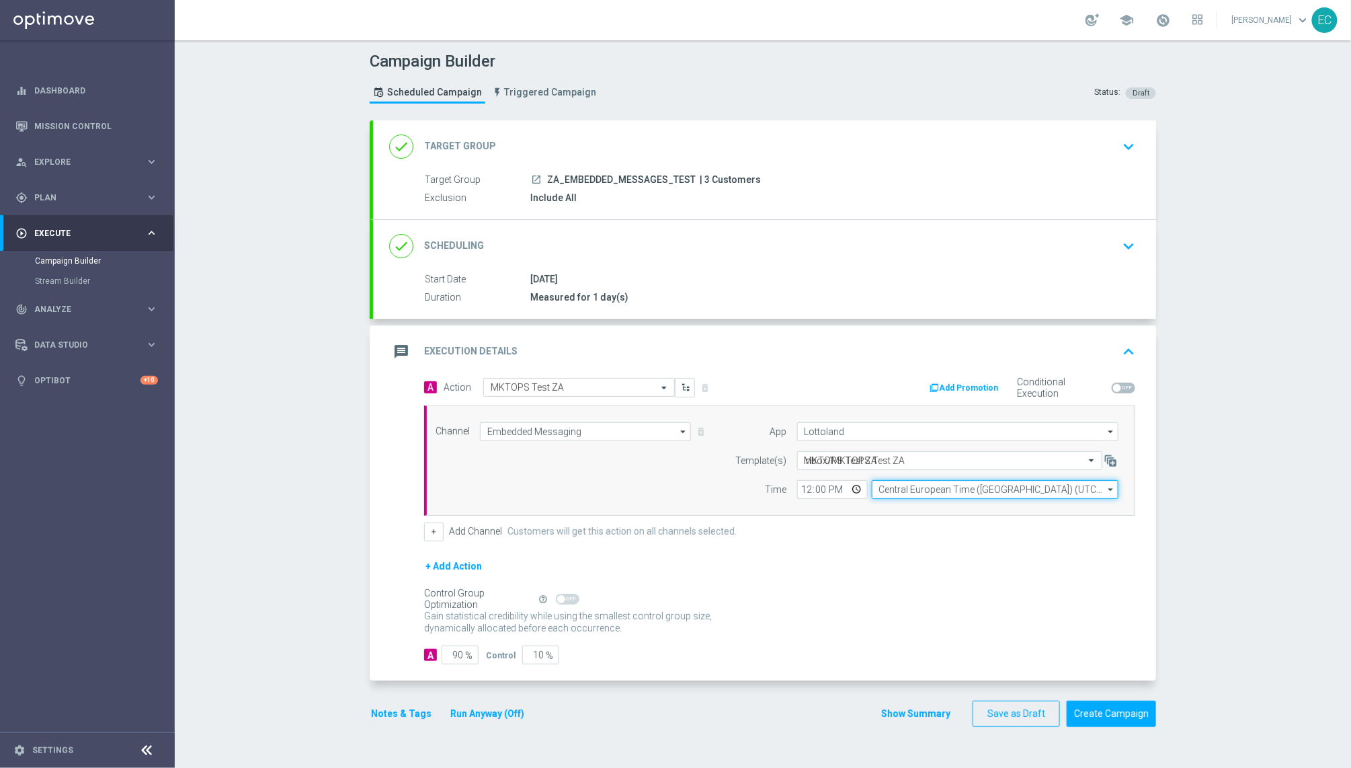
click at [875, 481] on input "Central European Time (Budapest) (UTC +02:00)" at bounding box center [995, 489] width 247 height 19
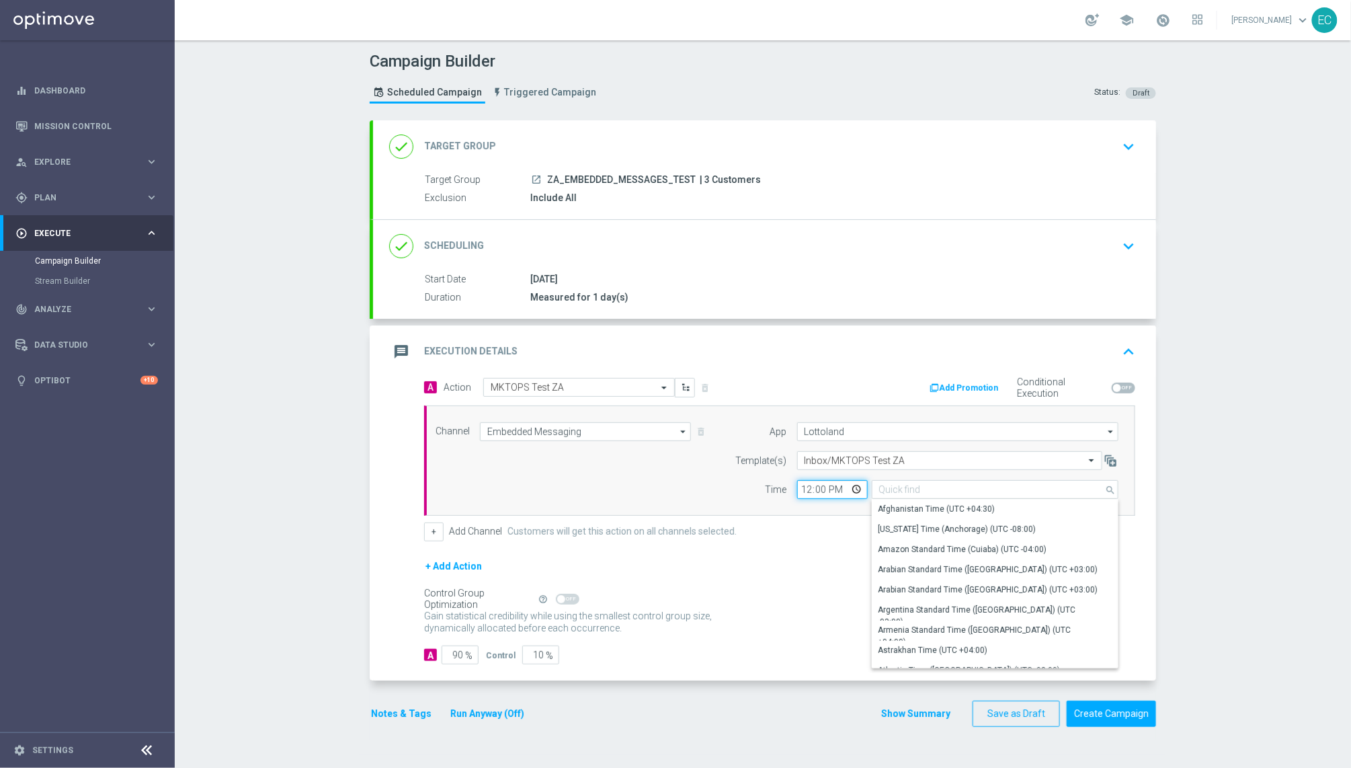
click at [797, 493] on input "12:00" at bounding box center [832, 489] width 71 height 19
click at [803, 493] on input "12:00" at bounding box center [832, 489] width 71 height 19
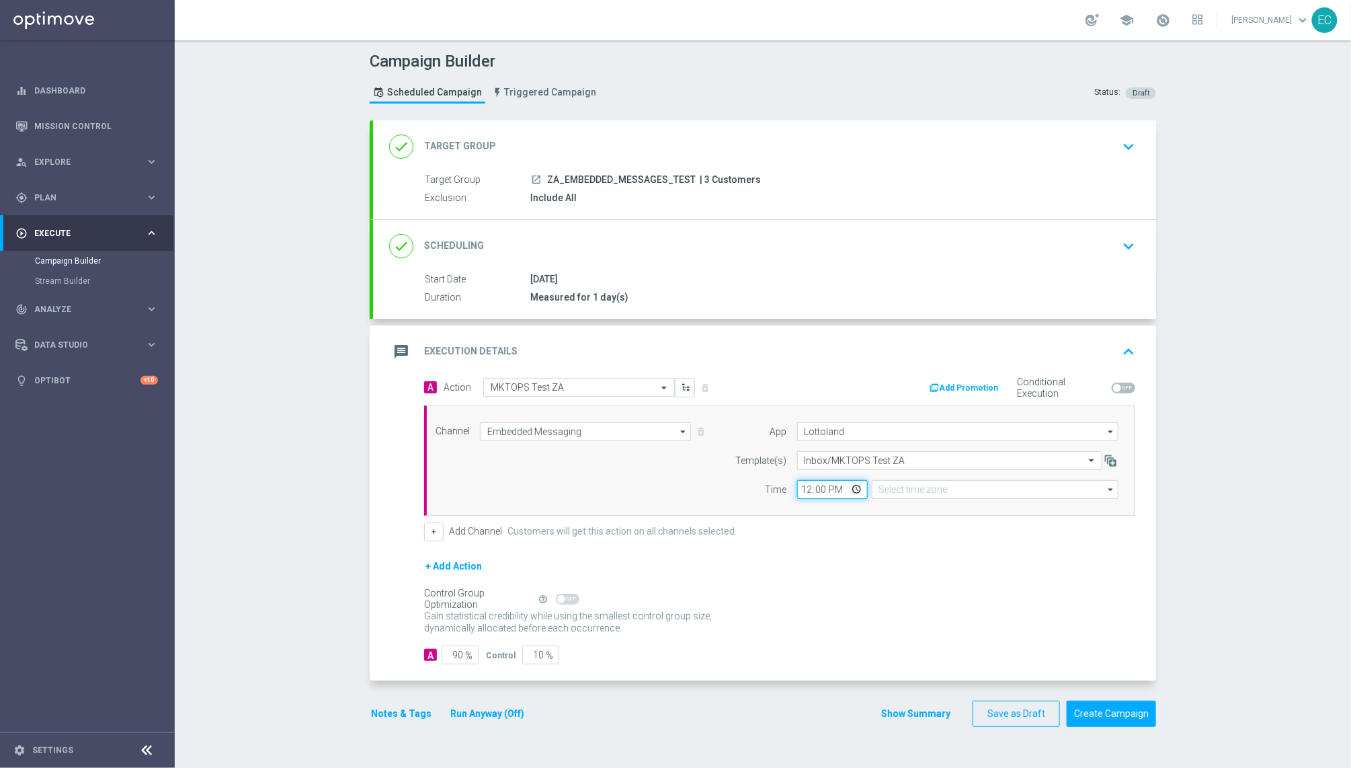
type input "Central European Time (Budapest) (UTC +02:00)"
type input "17:25"
click at [449, 654] on input "90" at bounding box center [460, 654] width 37 height 19
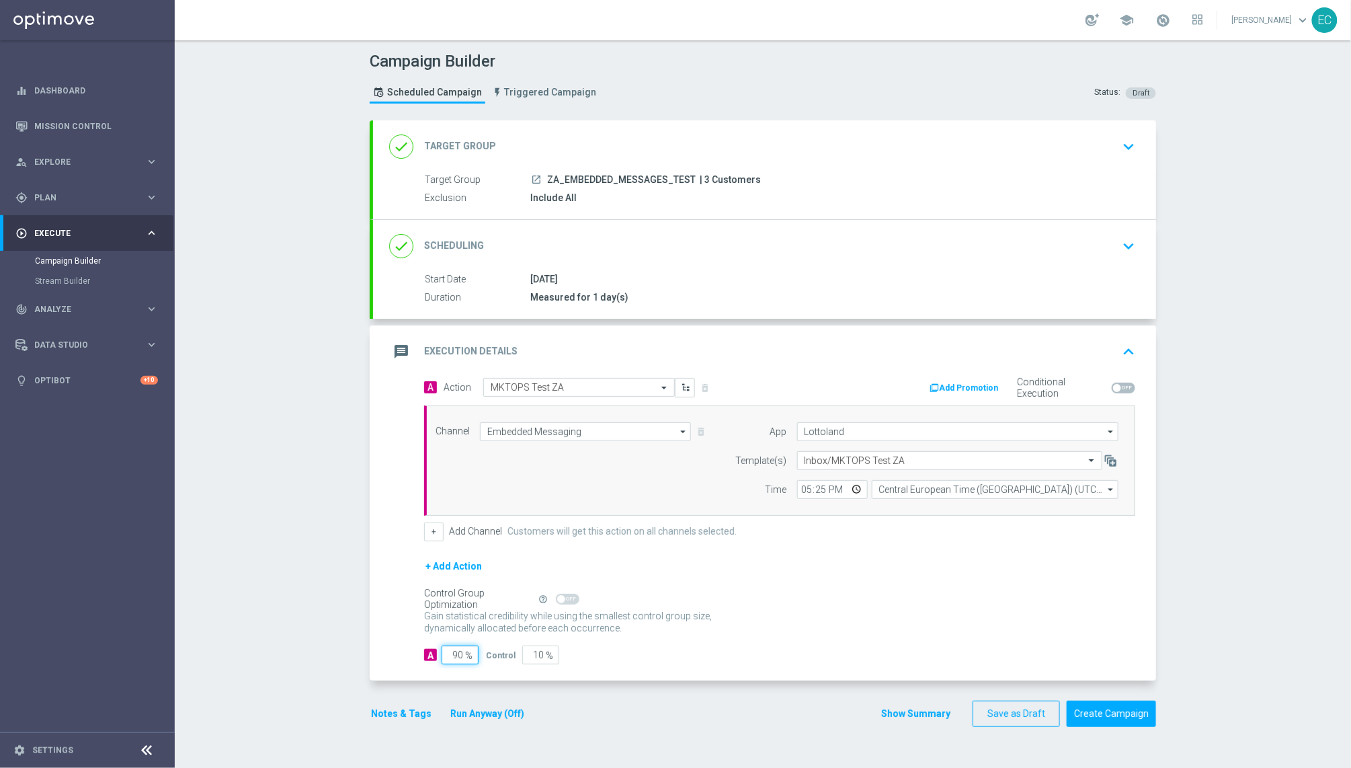
type input "1"
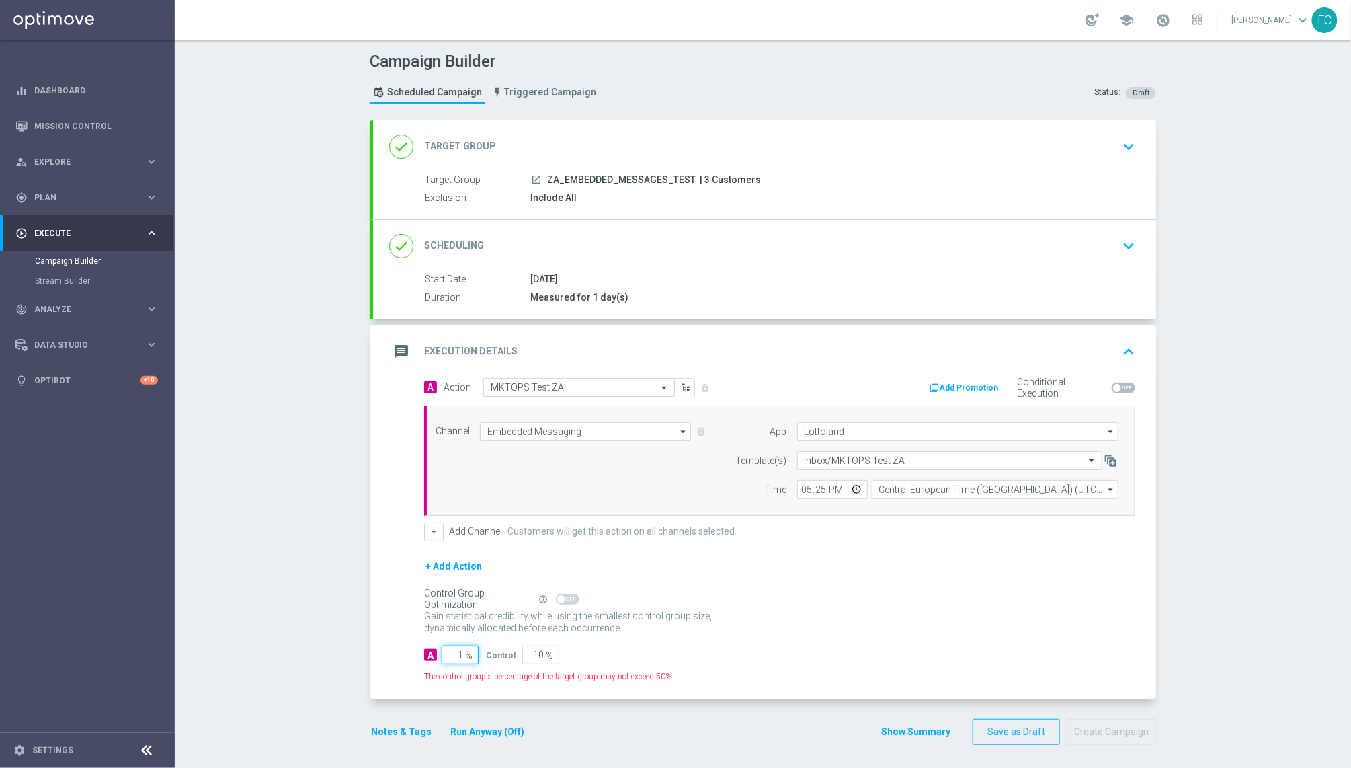
type input "99"
type input "10"
type input "90"
type input "100"
type input "0"
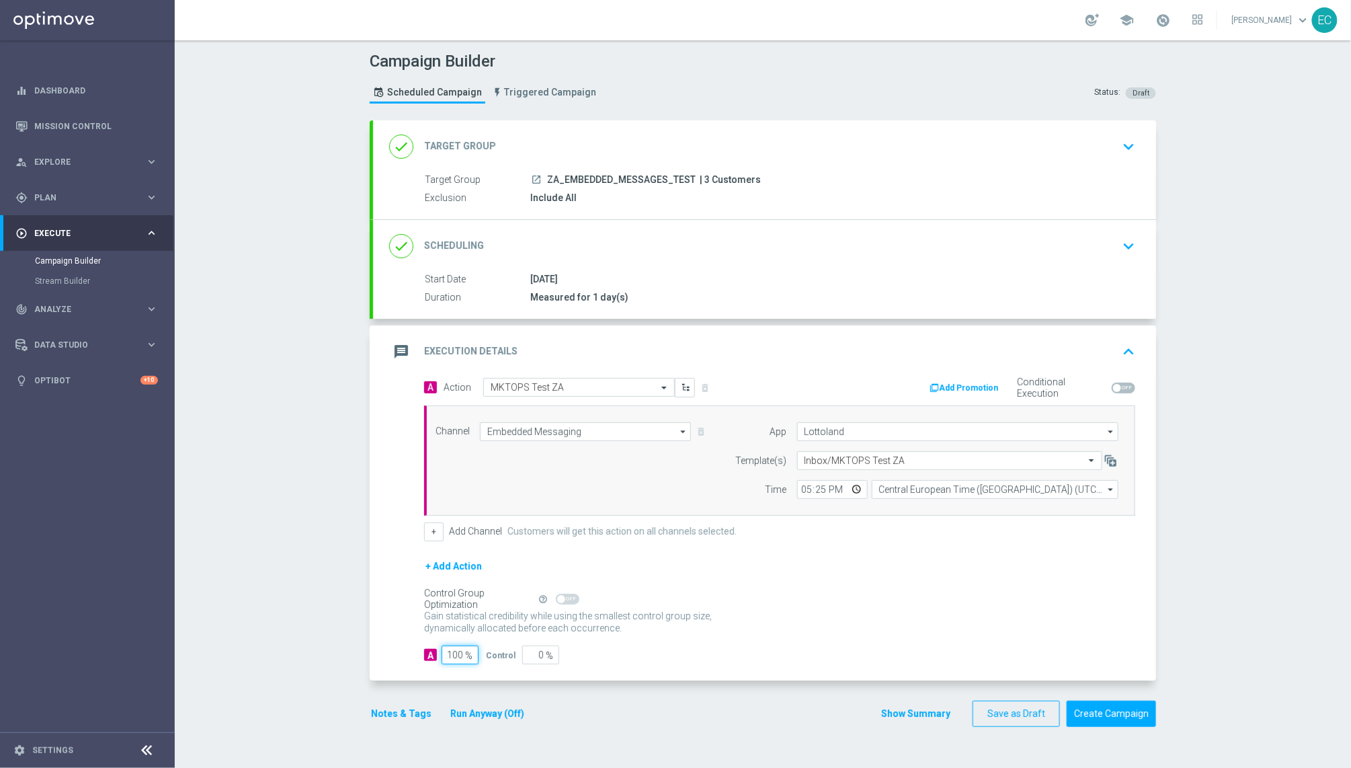
type input "100"
click at [708, 629] on p "Gain higher response rates by matching the most effective action with each cust…" at bounding box center [575, 628] width 303 height 36
click at [1128, 723] on button "Create Campaign" at bounding box center [1111, 714] width 89 height 26
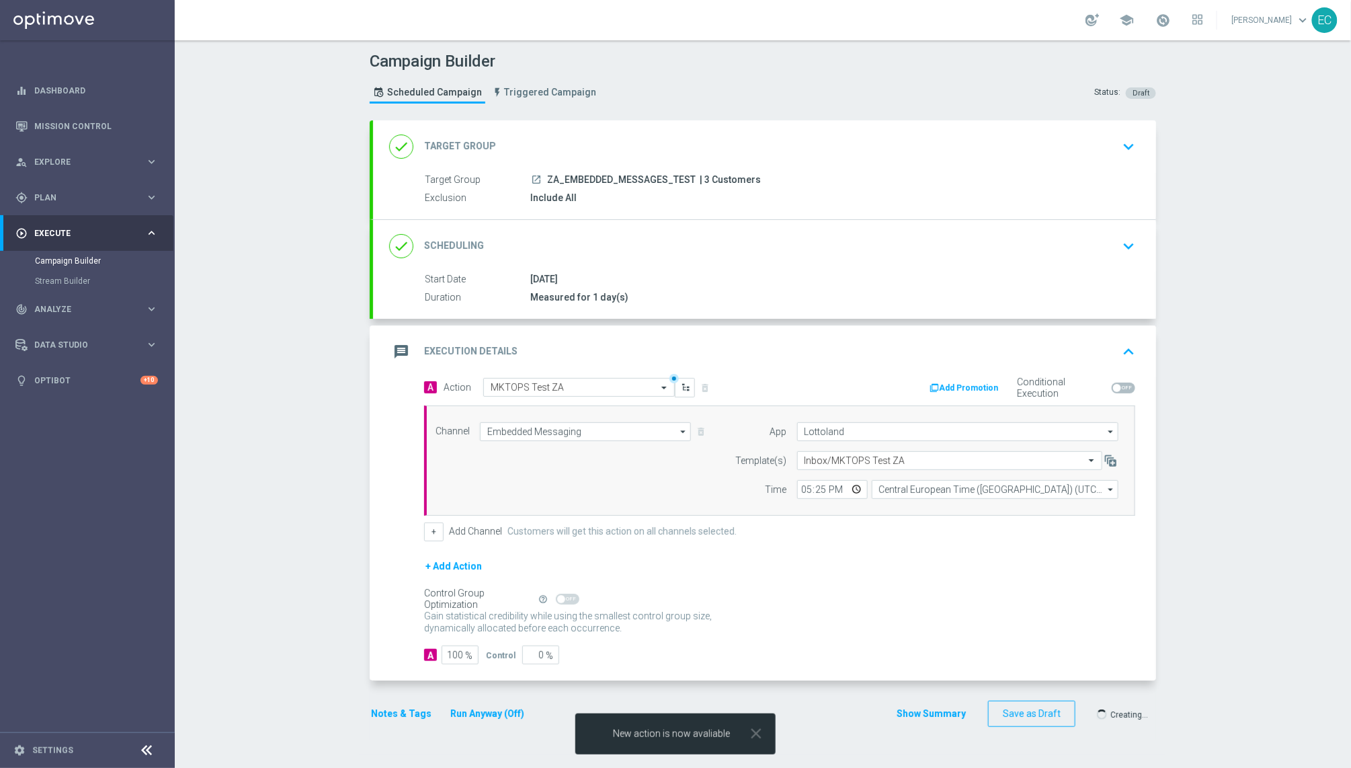
click at [1130, 715] on div at bounding box center [662, 384] width 1351 height 768
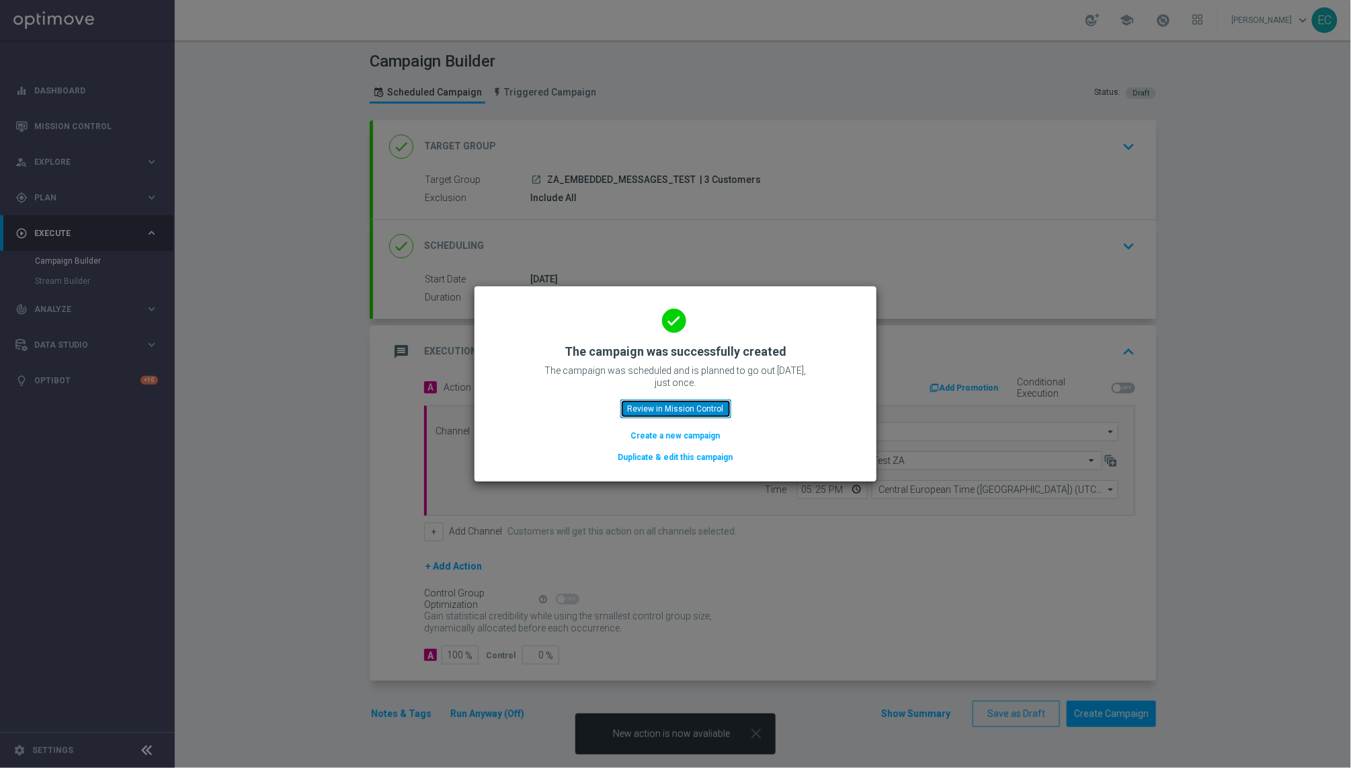
click at [702, 407] on button "Review in Mission Control" at bounding box center [676, 408] width 111 height 19
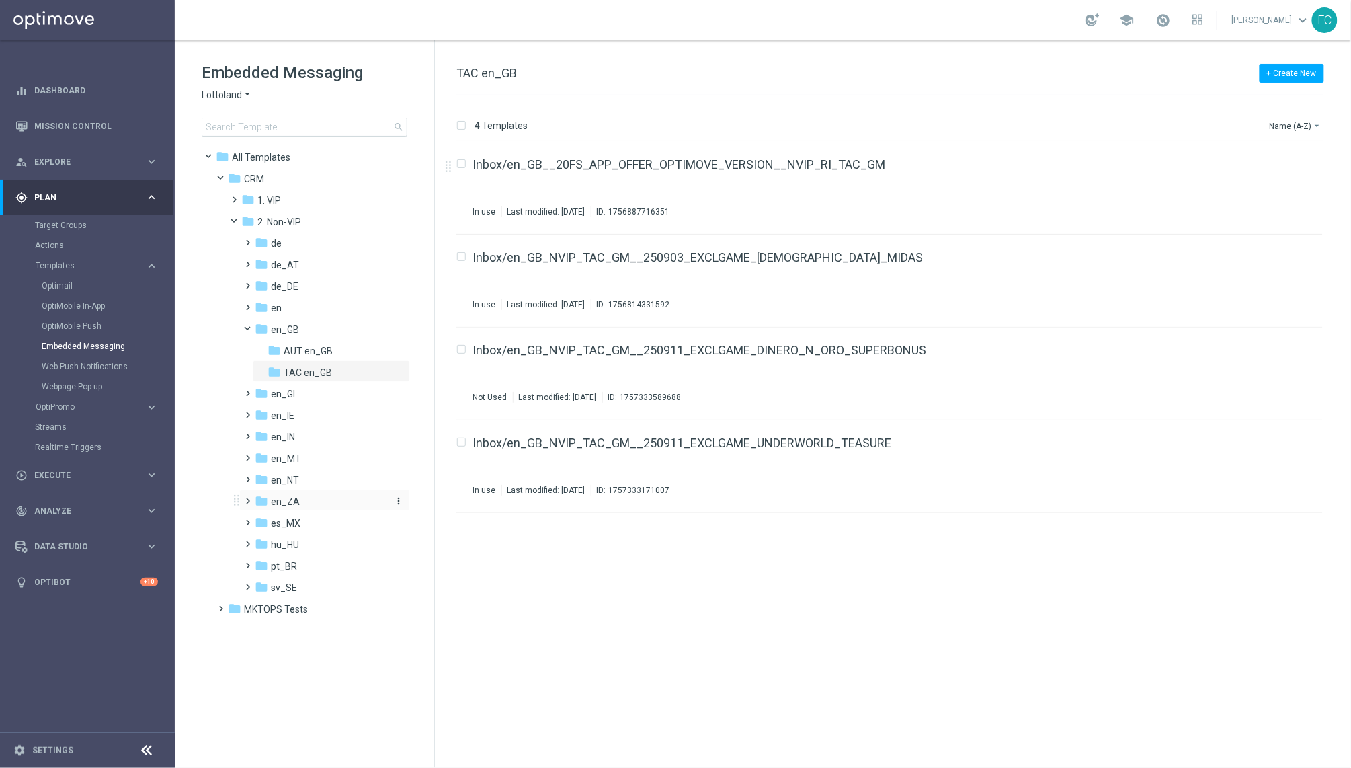
click at [307, 501] on div "folder en_ZA" at bounding box center [321, 501] width 132 height 15
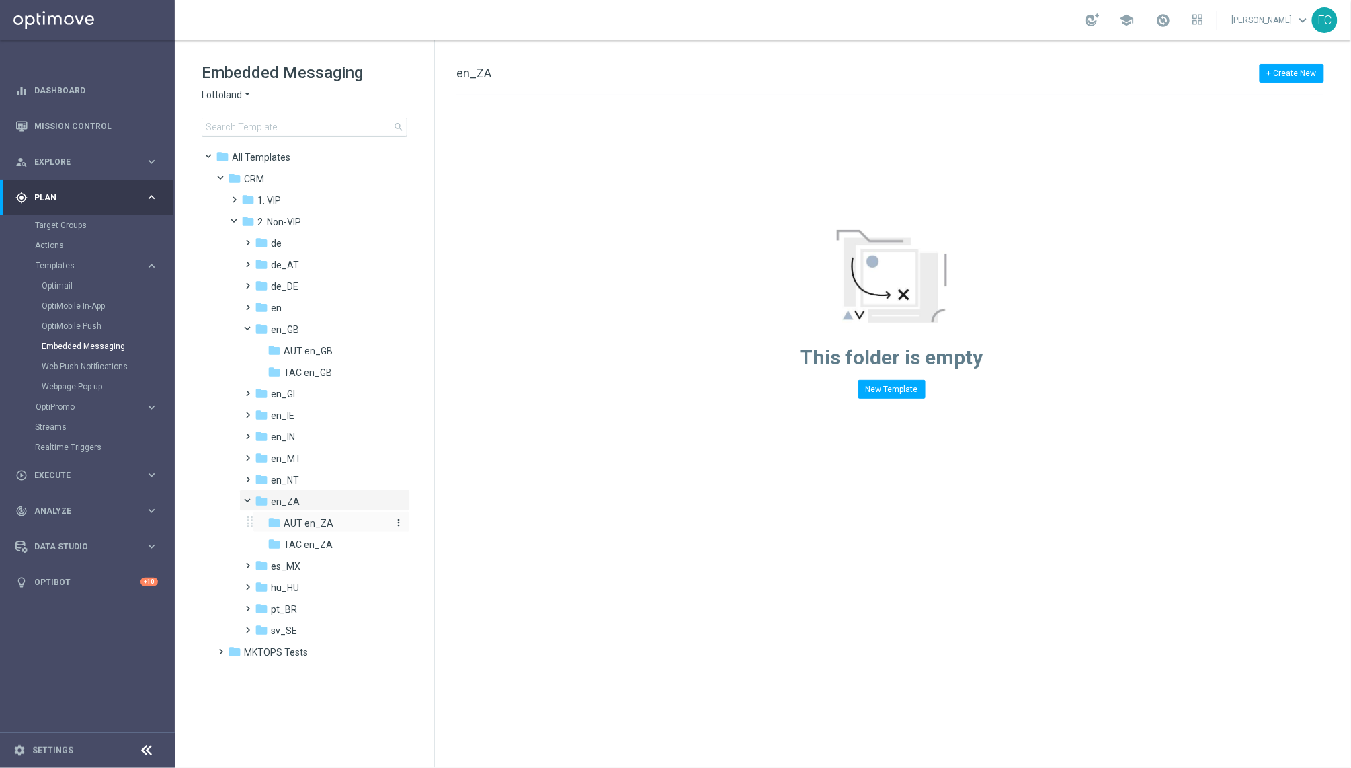
click at [327, 530] on div "folder AUT en_ZA" at bounding box center [328, 523] width 121 height 15
click at [328, 541] on span "TAC en_ZA" at bounding box center [308, 545] width 49 height 12
click at [862, 393] on button "New Template" at bounding box center [892, 389] width 67 height 19
click at [286, 614] on span "MKTOPS Tests" at bounding box center [276, 609] width 64 height 12
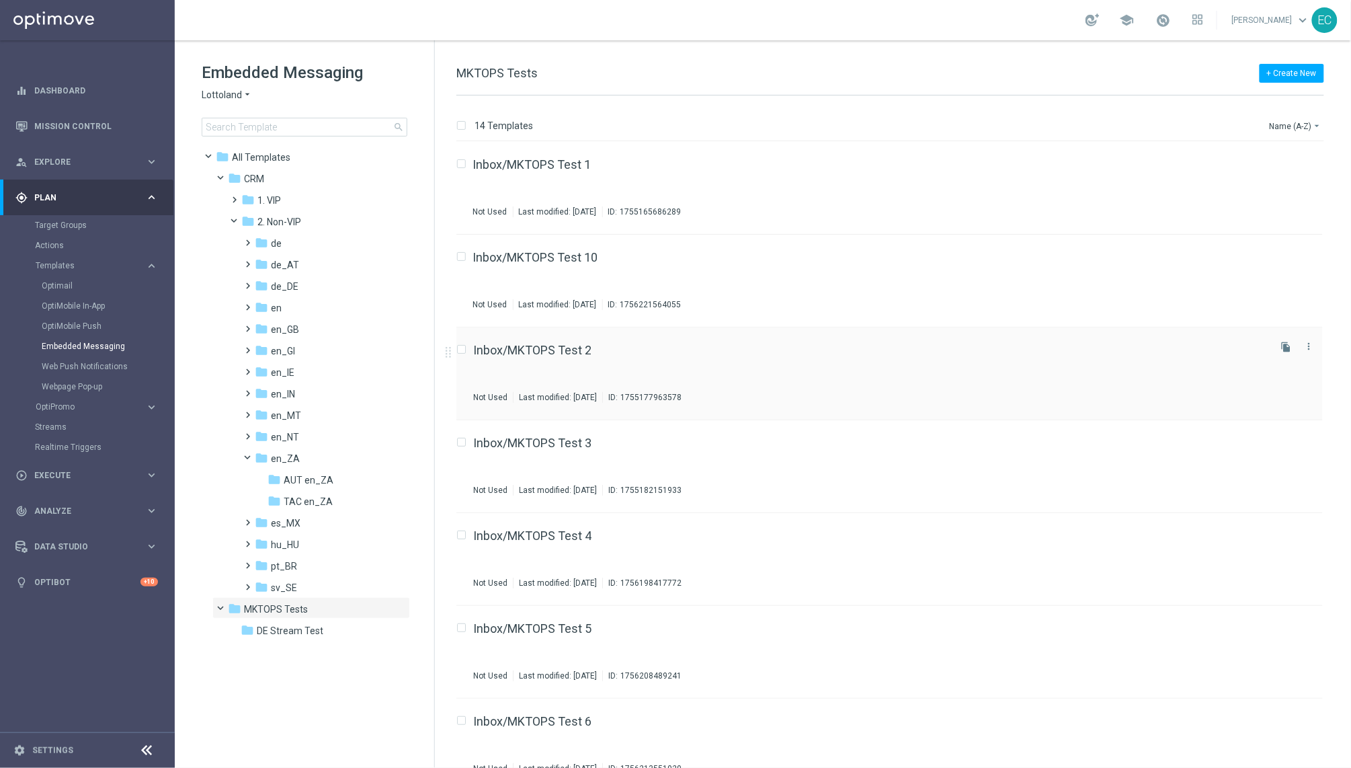
click at [464, 352] on input "Press SPACE to select this row." at bounding box center [461, 351] width 9 height 9
checkbox input "true"
click at [1287, 345] on icon "file_copy" at bounding box center [1286, 347] width 11 height 11
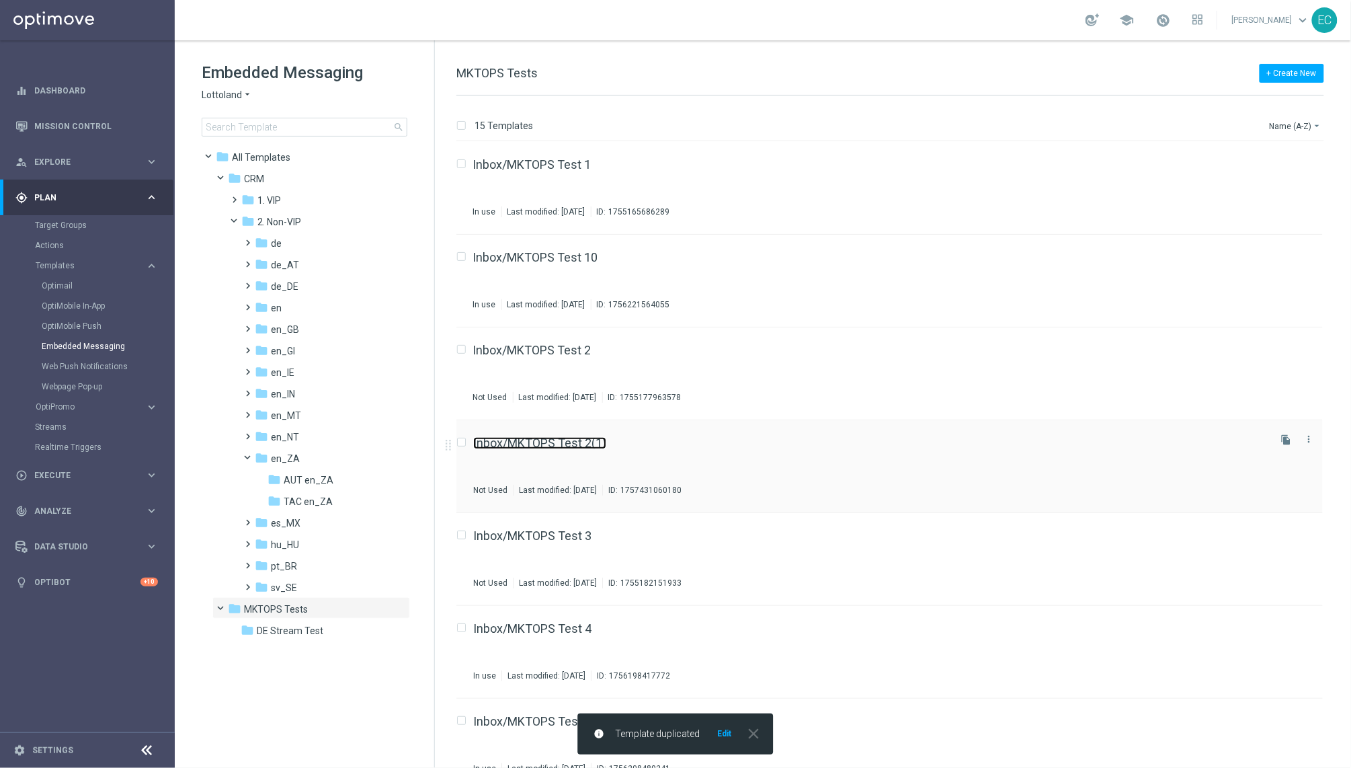
click at [568, 448] on link "Inbox/MKTOPS Test 2(1)" at bounding box center [539, 443] width 133 height 12
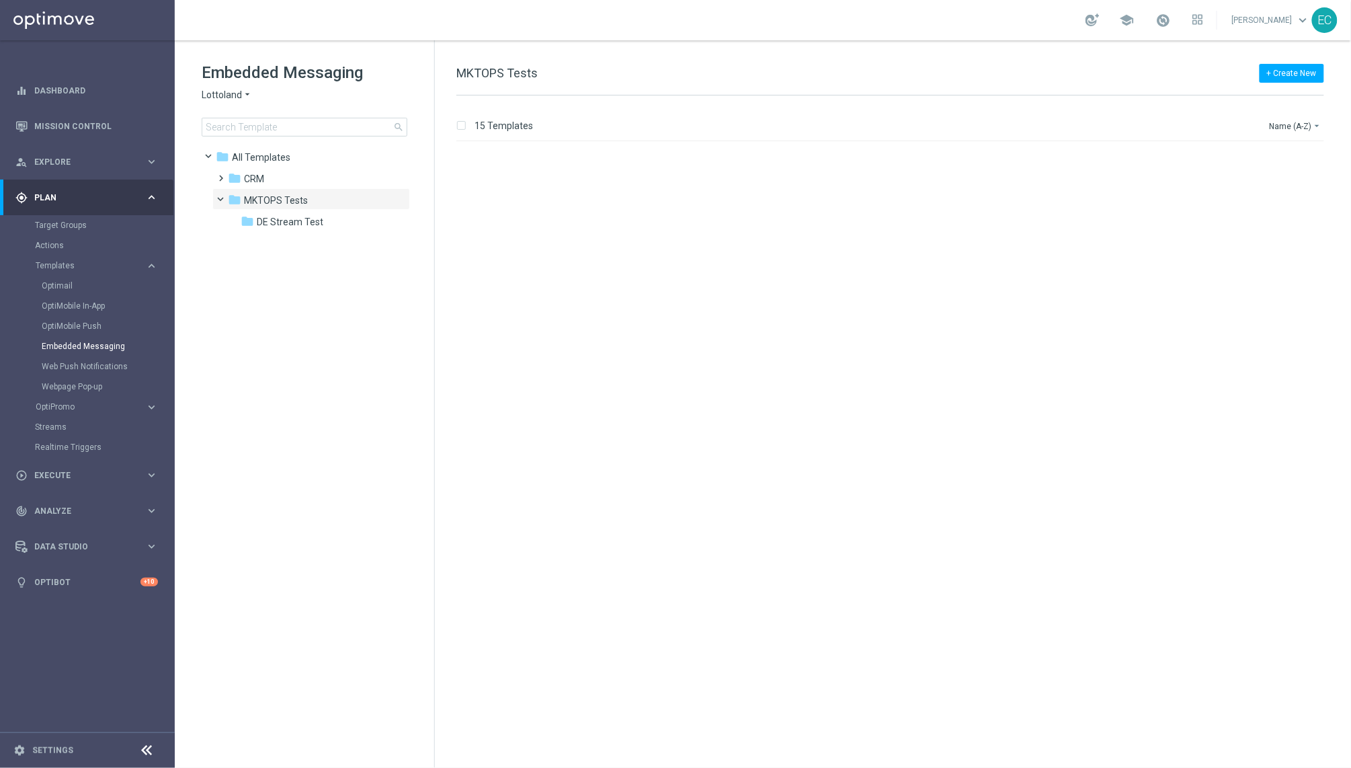
scroll to position [765, 0]
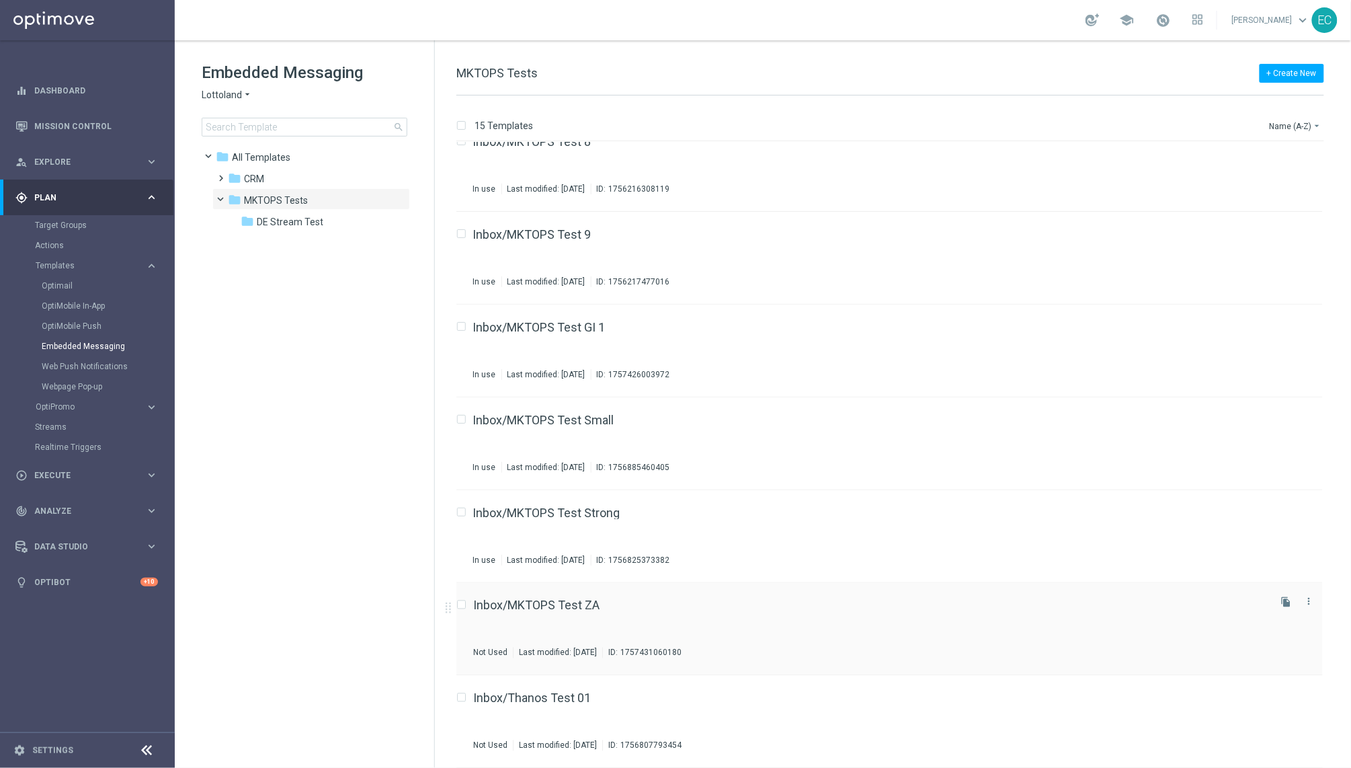
click at [572, 615] on div "Inbox/MKTOPS Test ZA Not Used Last modified: [DATE] ID: 1757431060180" at bounding box center [869, 629] width 793 height 58
